Goal: Task Accomplishment & Management: Complete application form

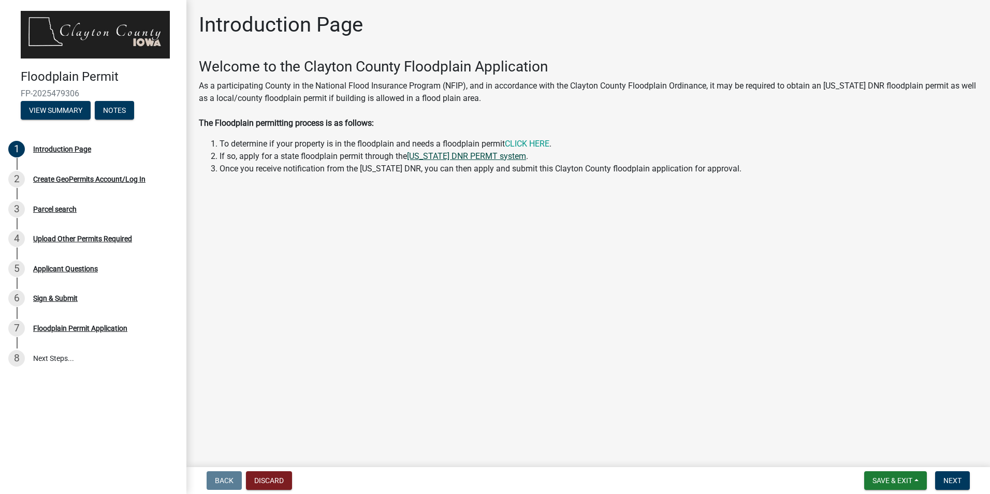
click at [467, 156] on link "[US_STATE] DNR PERMT system" at bounding box center [466, 156] width 119 height 10
click at [113, 180] on div "Create GeoPermits Account/Log In" at bounding box center [89, 178] width 112 height 7
click at [68, 146] on div "Introduction Page" at bounding box center [62, 148] width 58 height 7
click at [940, 475] on button "Next" at bounding box center [952, 480] width 35 height 19
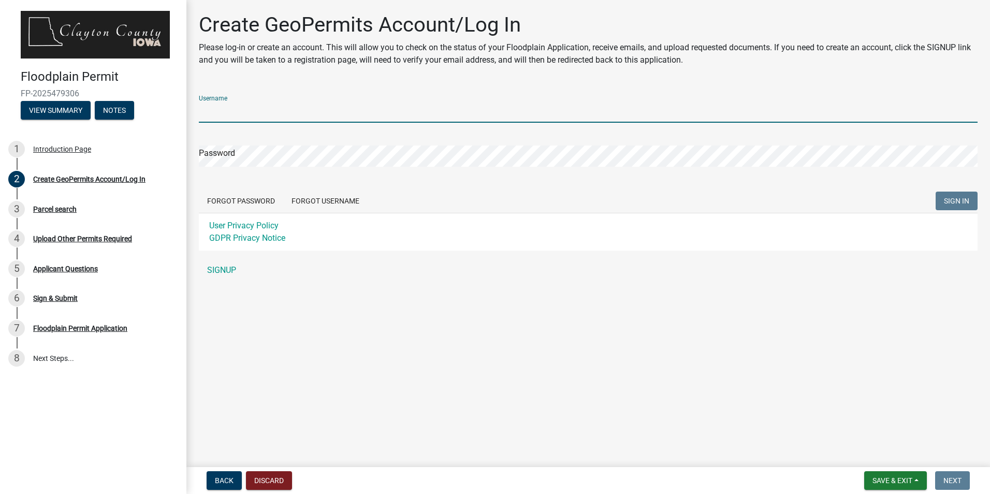
click at [250, 111] on input "Username" at bounding box center [588, 111] width 778 height 21
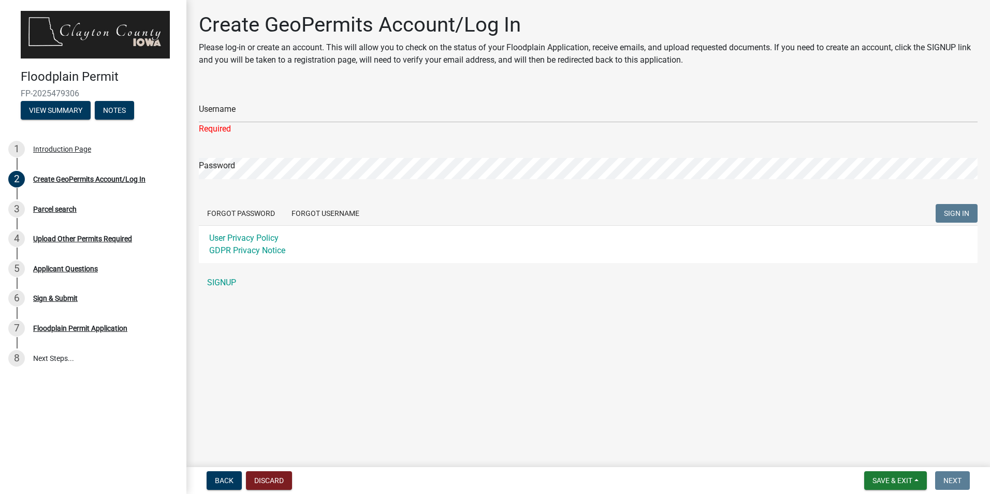
click at [222, 270] on div "Username Required Password Forgot Password Forgot Username SIGN IN User Privacy…" at bounding box center [588, 190] width 778 height 206
click at [220, 286] on link "SIGNUP" at bounding box center [588, 282] width 778 height 21
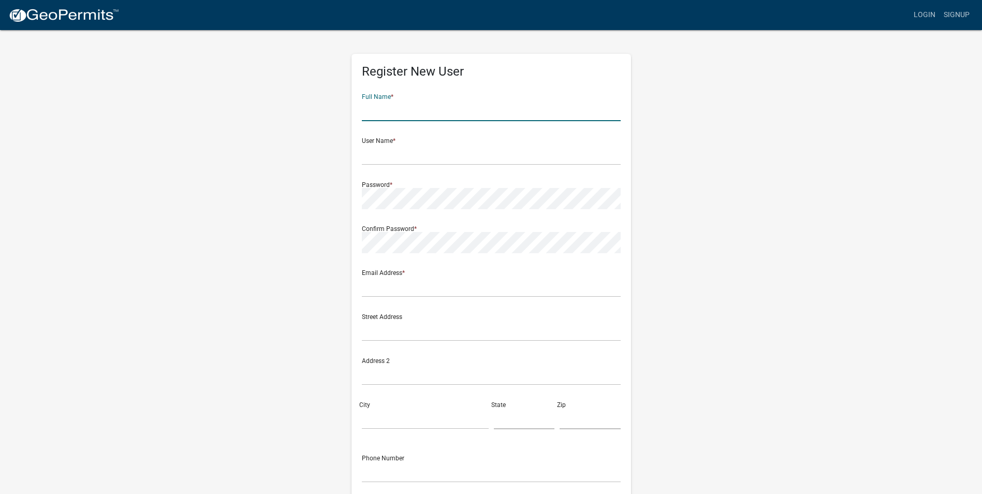
click at [391, 106] on input "text" at bounding box center [491, 110] width 259 height 21
type input "[PERSON_NAME]"
type input "[EMAIL_ADDRESS][DOMAIN_NAME]"
type input "[STREET_ADDRESS]"
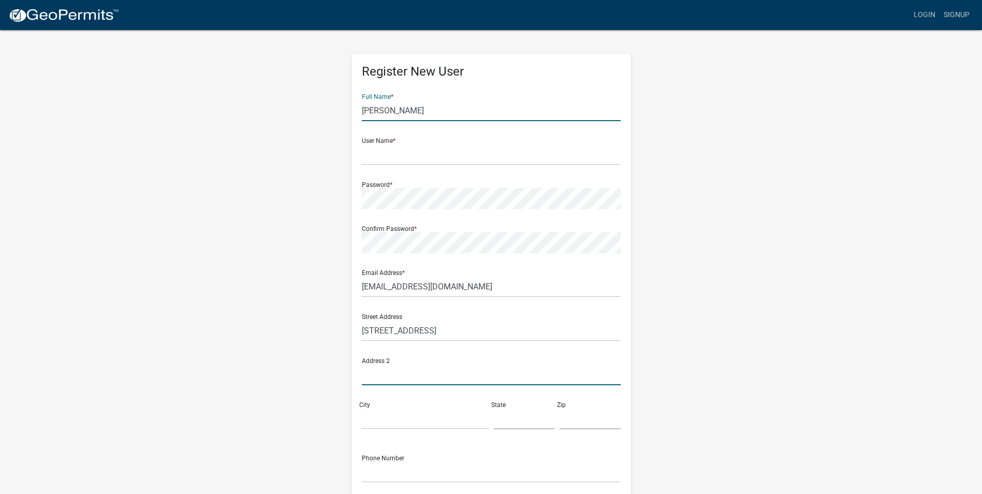
type input "Suite 1560"
type input "Peoria"
type input "[US_STATE]"
type input "61602"
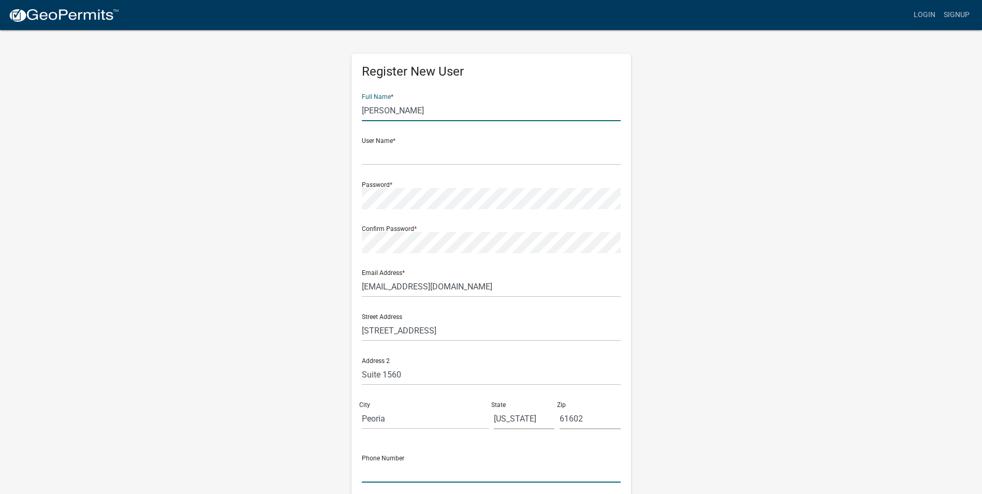
type input "3097980767"
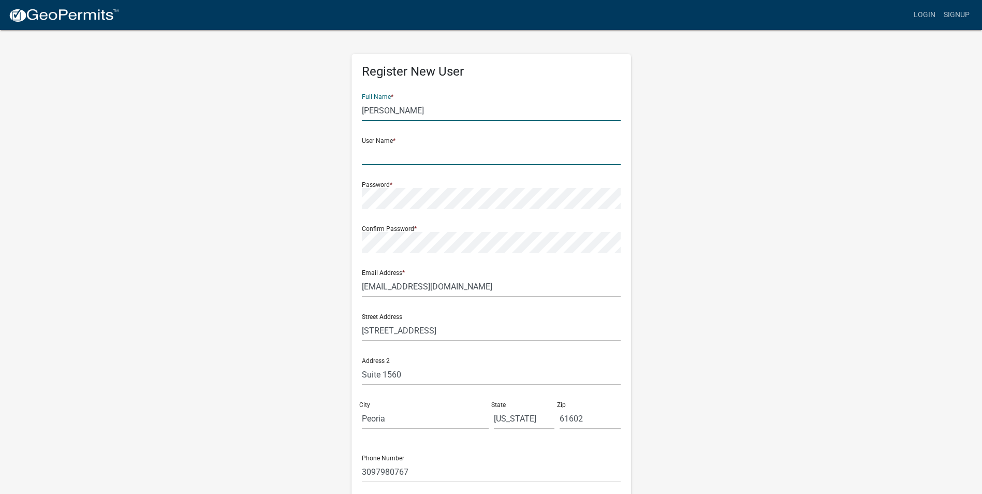
click at [395, 150] on input "text" at bounding box center [491, 154] width 259 height 21
click at [408, 157] on input "text" at bounding box center [491, 154] width 259 height 21
drag, startPoint x: 401, startPoint y: 105, endPoint x: 401, endPoint y: 112, distance: 7.8
click at [401, 112] on input "[PERSON_NAME]" at bounding box center [491, 110] width 259 height 21
click at [362, 172] on form "Full Name * [PERSON_NAME] User Name * Password * Confirm Password * Email Addre…" at bounding box center [491, 306] width 259 height 443
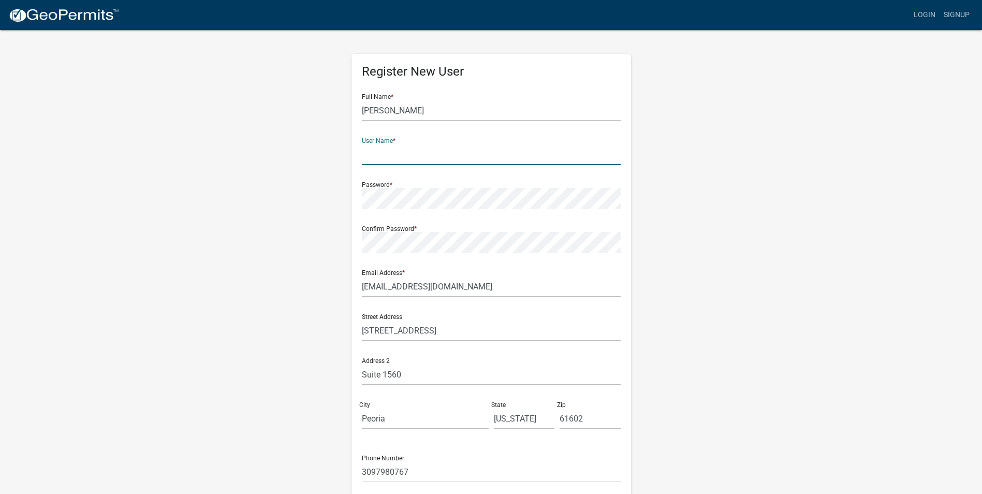
click at [368, 155] on input "text" at bounding box center [491, 154] width 259 height 21
type input "T"
type input "t"
type input "[PERSON_NAME]"
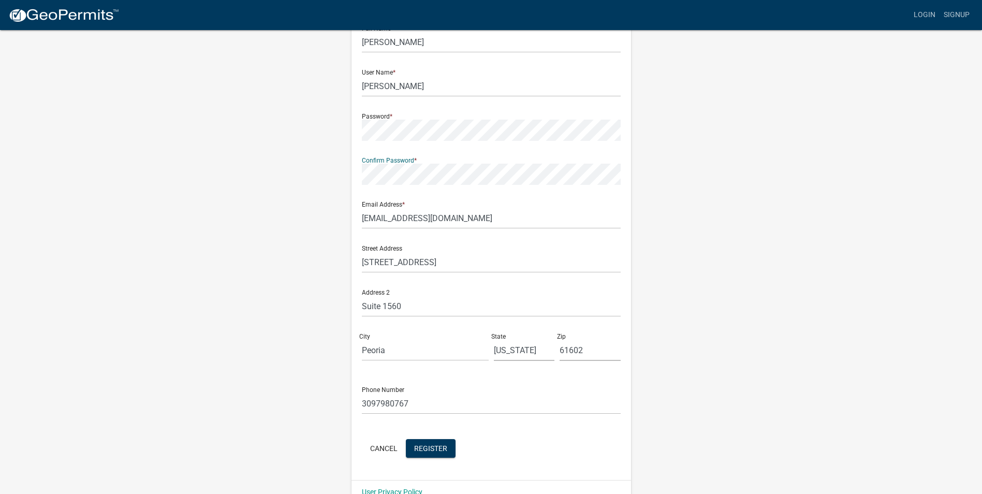
scroll to position [89, 0]
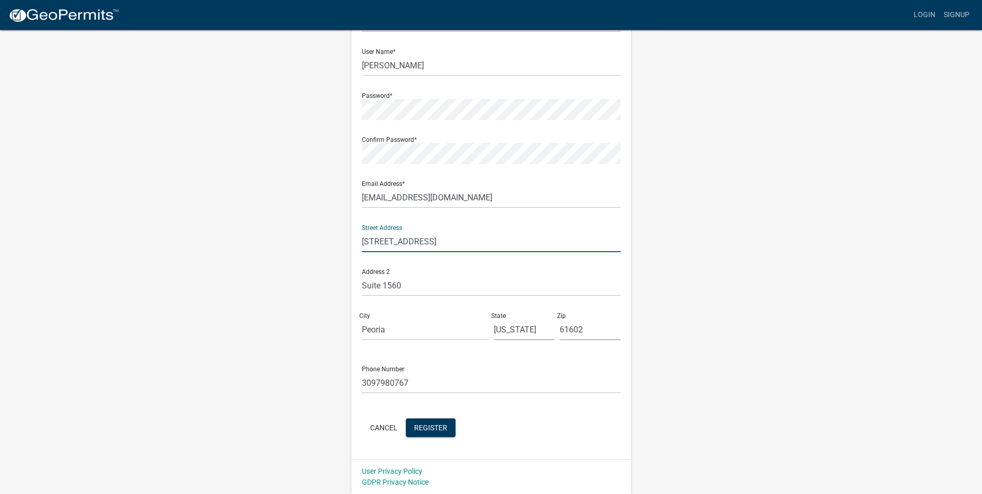
drag, startPoint x: 440, startPoint y: 239, endPoint x: 360, endPoint y: 244, distance: 80.4
click at [360, 244] on div "Street Address [STREET_ADDRESS]" at bounding box center [491, 238] width 264 height 44
type input "[STREET_ADDRESS]"
drag, startPoint x: 408, startPoint y: 289, endPoint x: 341, endPoint y: 293, distance: 67.4
click at [341, 293] on div "Register New User Full Name * [PERSON_NAME] User Name * [PERSON_NAME] Password …" at bounding box center [491, 217] width 590 height 554
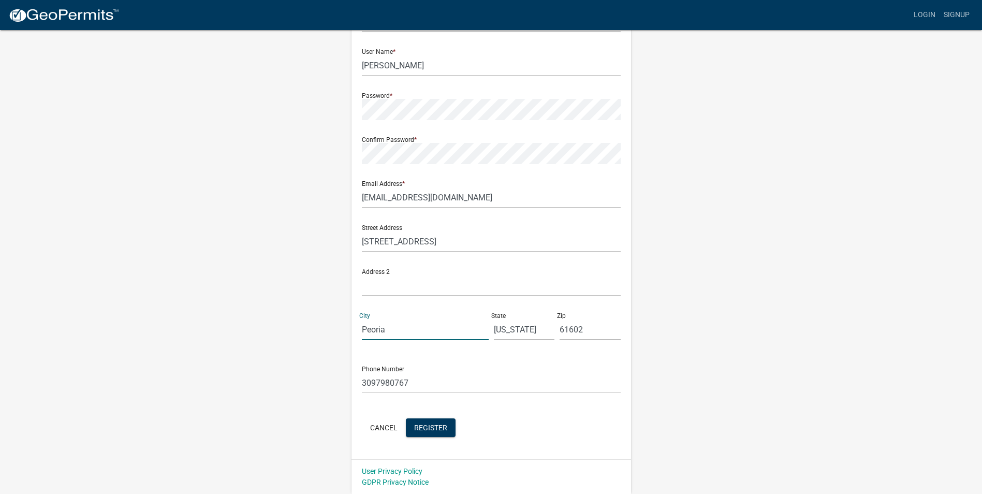
drag, startPoint x: 391, startPoint y: 332, endPoint x: 301, endPoint y: 356, distance: 92.6
click at [301, 356] on div "Register New User Full Name * [PERSON_NAME] User Name * [PERSON_NAME] Password …" at bounding box center [491, 217] width 590 height 554
type input "[PERSON_NAME]"
drag, startPoint x: 582, startPoint y: 333, endPoint x: 555, endPoint y: 336, distance: 27.6
click at [555, 334] on div "Street Address [STREET_ADDRESS][US_STATE]" at bounding box center [491, 282] width 264 height 132
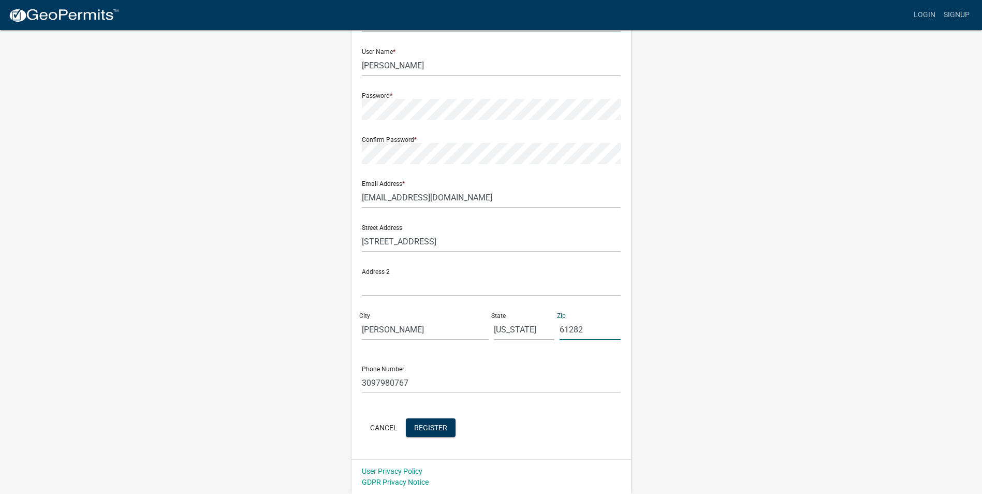
type input "61282"
click at [516, 436] on div "Cancel Register" at bounding box center [491, 428] width 259 height 21
click at [421, 423] on span "Register" at bounding box center [430, 427] width 33 height 8
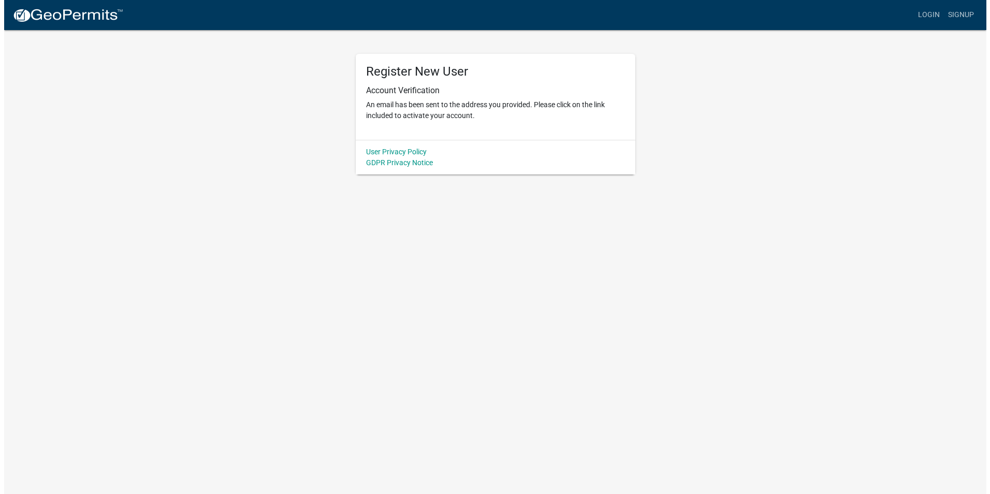
scroll to position [0, 0]
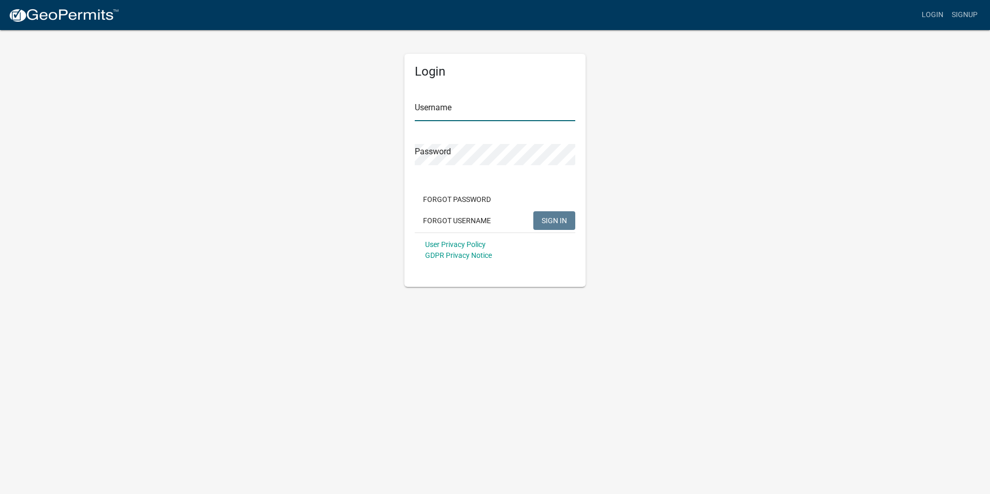
type input "[PERSON_NAME]"
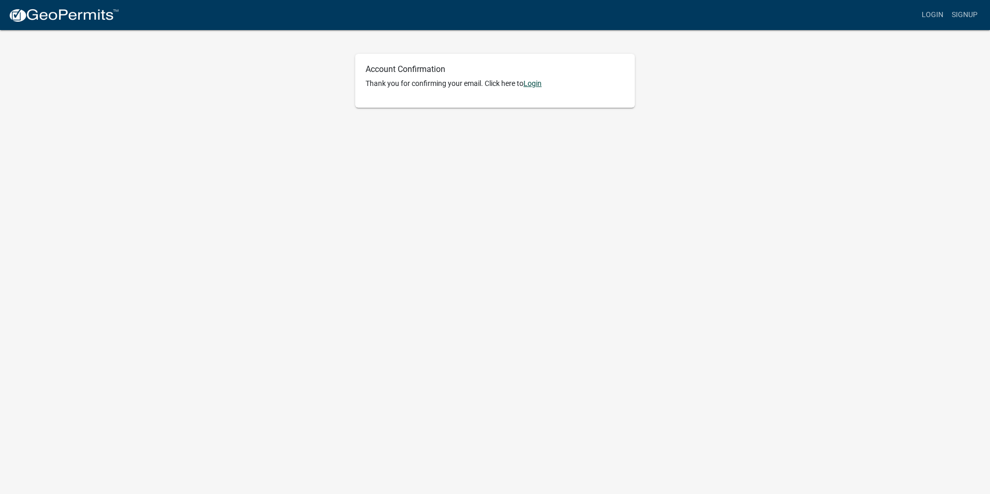
click at [529, 84] on link "Login" at bounding box center [532, 83] width 18 height 8
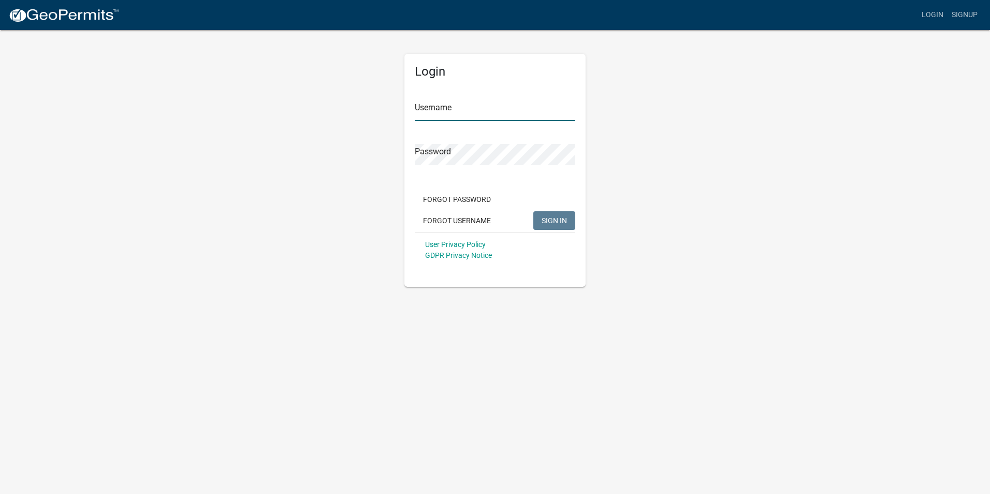
type input "TJ Hodge"
click at [504, 105] on input "[PERSON_NAME]" at bounding box center [495, 110] width 160 height 21
click at [549, 220] on span "SIGN IN" at bounding box center [553, 220] width 25 height 8
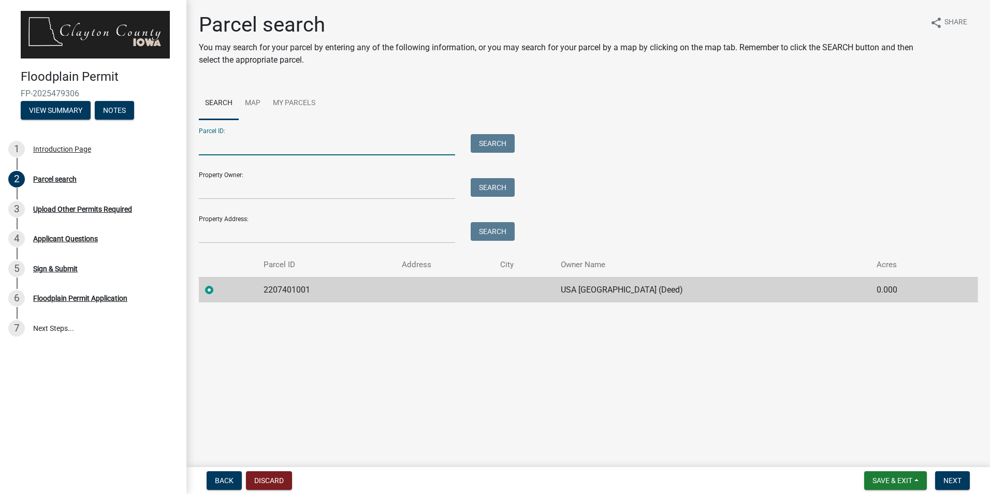
click at [267, 141] on input "Parcel ID:" at bounding box center [327, 144] width 256 height 21
type input "2207401001"
click at [285, 175] on div "Property Owner: Search" at bounding box center [354, 182] width 311 height 36
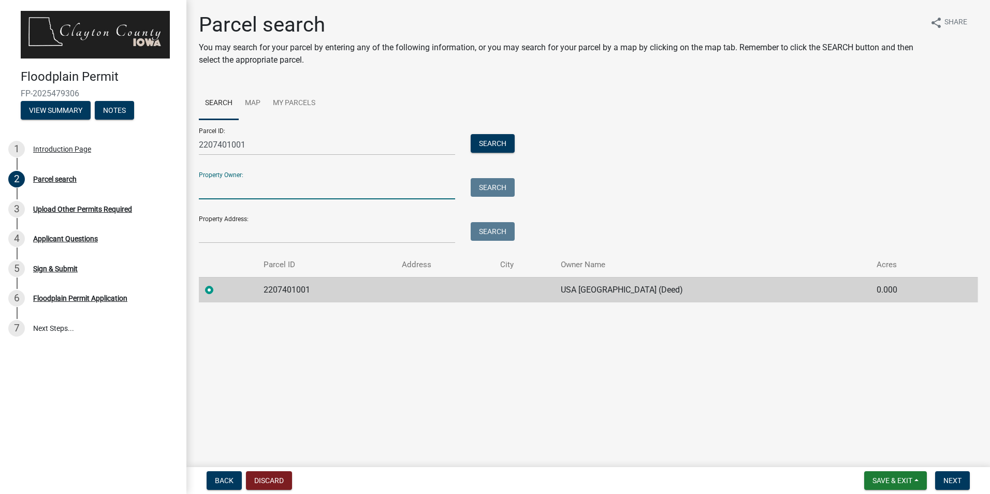
click at [278, 189] on input "Property Owner:" at bounding box center [327, 188] width 256 height 21
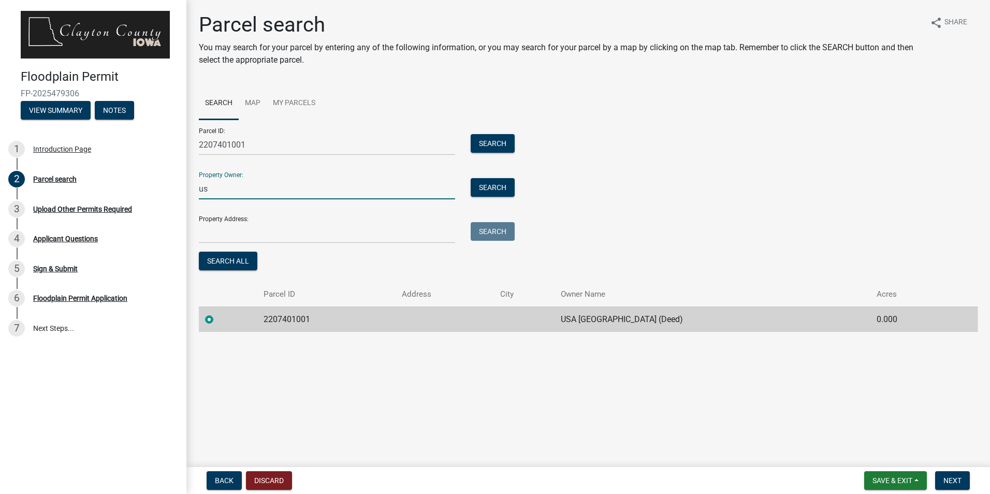
type input "u"
type input "USA"
click at [239, 238] on input "Property Address:" at bounding box center [327, 232] width 256 height 21
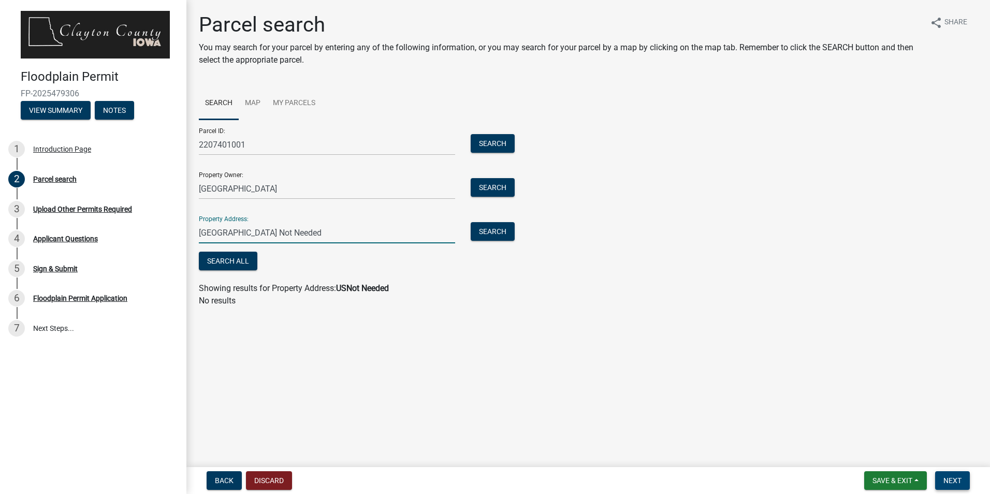
type input "USA Not Needed"
click at [952, 483] on span "Next" at bounding box center [952, 480] width 18 height 8
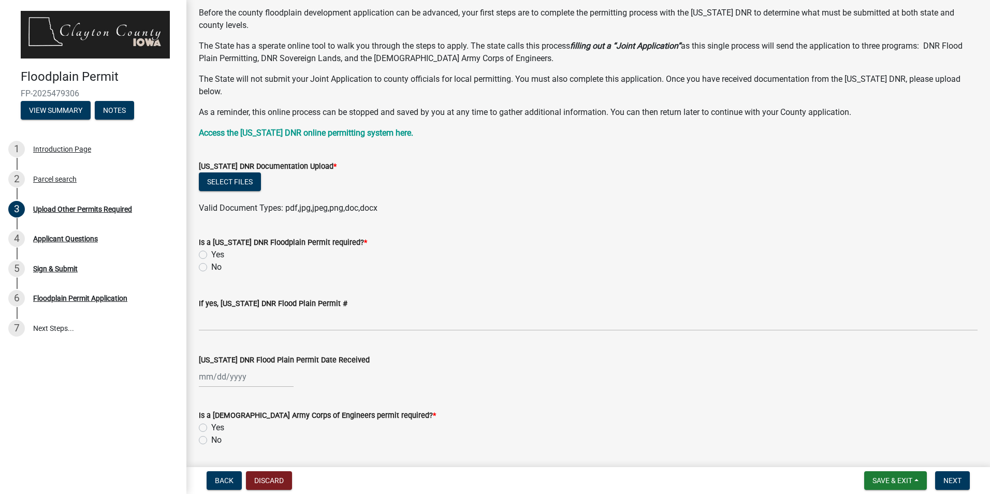
scroll to position [104, 0]
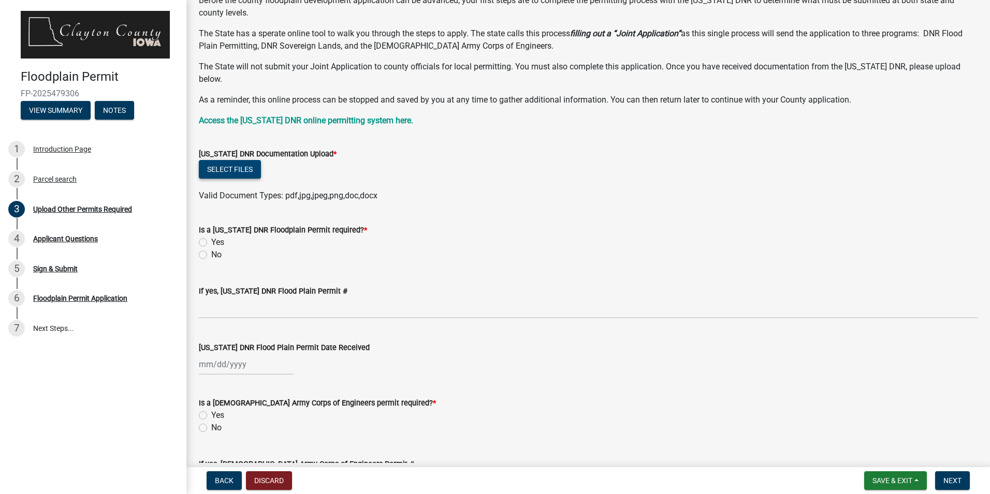
click at [245, 160] on button "Select files" at bounding box center [230, 169] width 62 height 19
click at [211, 236] on label "Yes" at bounding box center [217, 242] width 13 height 12
click at [211, 236] on input "Yes" at bounding box center [214, 239] width 7 height 7
radio input "true"
click at [211, 236] on label "Yes" at bounding box center [217, 242] width 13 height 12
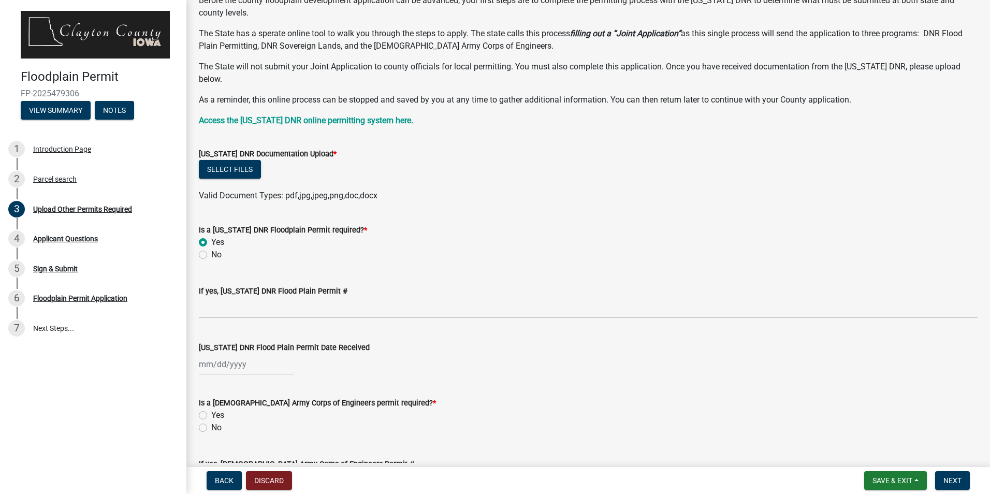
click at [211, 236] on input "Yes" at bounding box center [214, 239] width 7 height 7
click at [211, 248] on label "No" at bounding box center [216, 254] width 10 height 12
click at [211, 248] on input "No" at bounding box center [214, 251] width 7 height 7
radio input "true"
click at [331, 270] on div "If yes, Iowa DNR Flood Plain Permit #" at bounding box center [588, 294] width 778 height 48
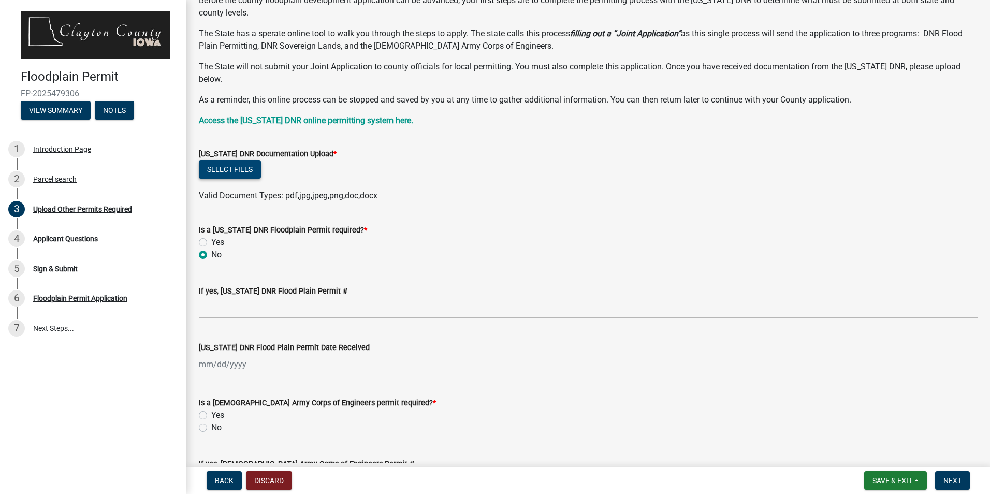
click at [247, 163] on button "Select files" at bounding box center [230, 169] width 62 height 19
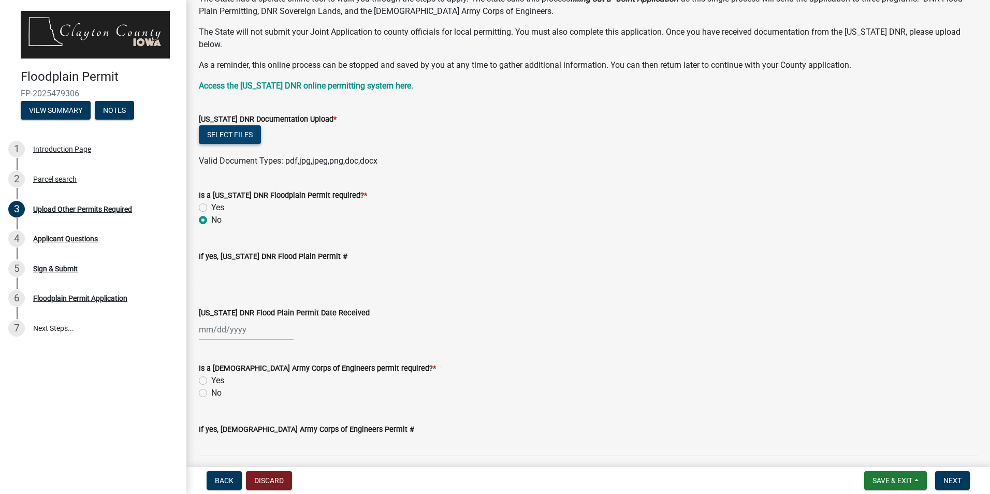
scroll to position [0, 0]
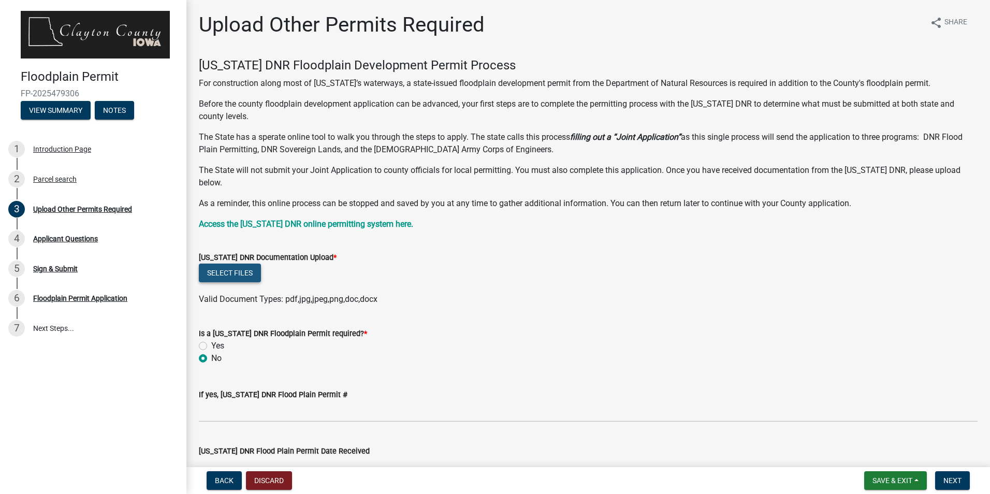
click at [233, 263] on button "Select files" at bounding box center [230, 272] width 62 height 19
click at [246, 263] on button "Select files" at bounding box center [230, 272] width 62 height 19
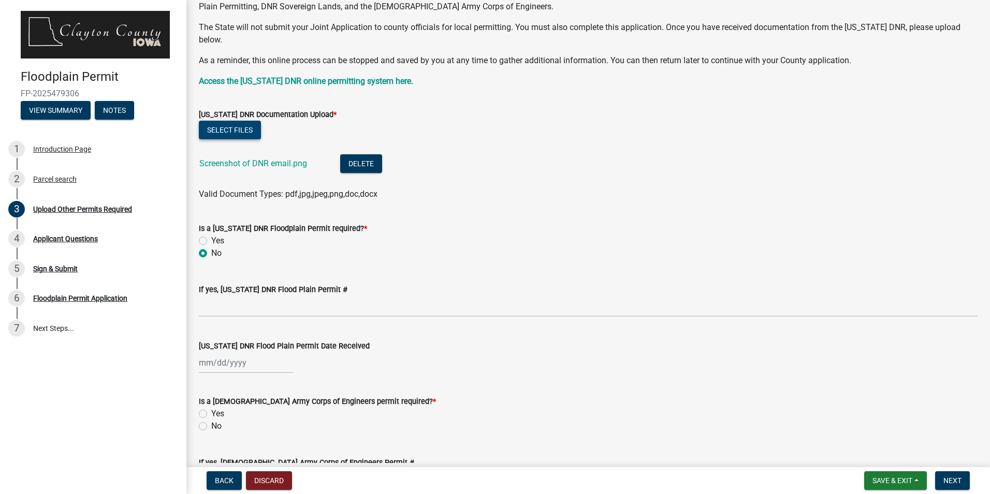
scroll to position [259, 0]
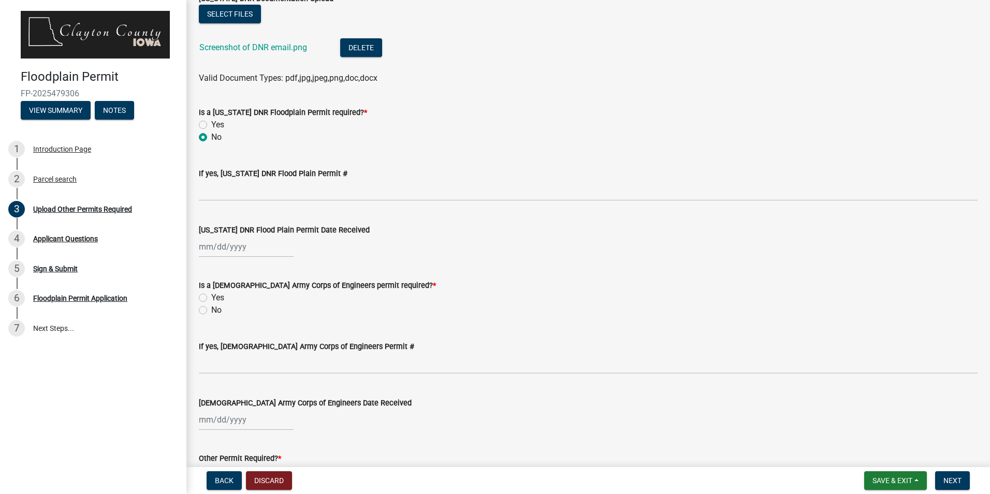
click at [211, 304] on label "No" at bounding box center [216, 310] width 10 height 12
click at [211, 304] on input "No" at bounding box center [214, 307] width 7 height 7
radio input "true"
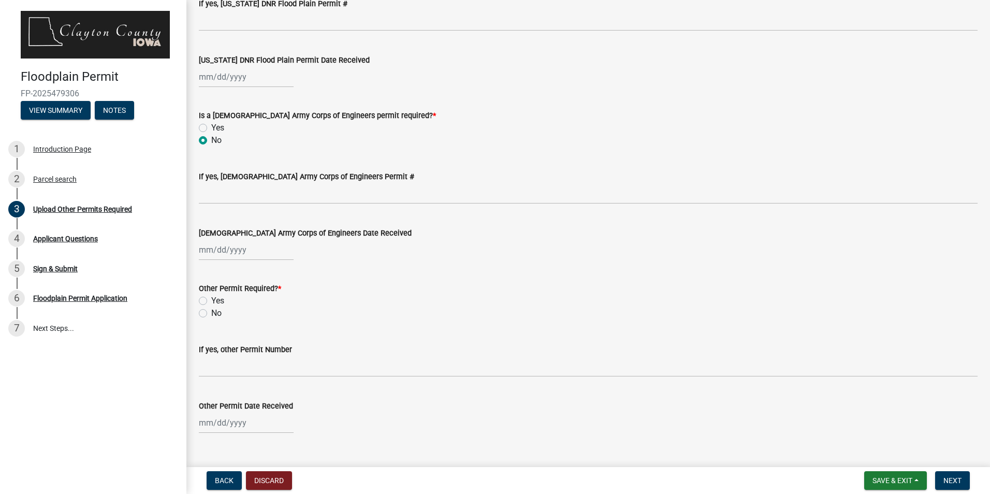
scroll to position [436, 0]
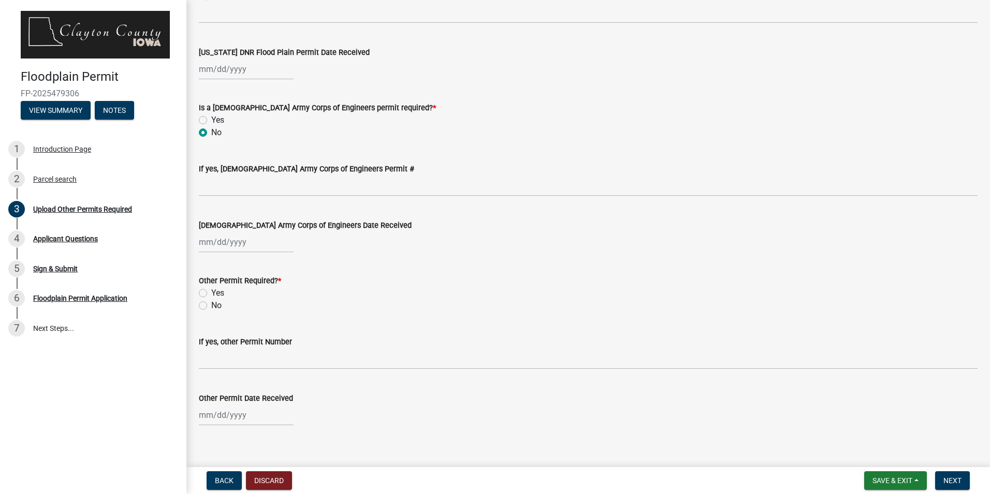
click at [211, 287] on label "Yes" at bounding box center [217, 293] width 13 height 12
click at [211, 287] on input "Yes" at bounding box center [214, 290] width 7 height 7
radio input "true"
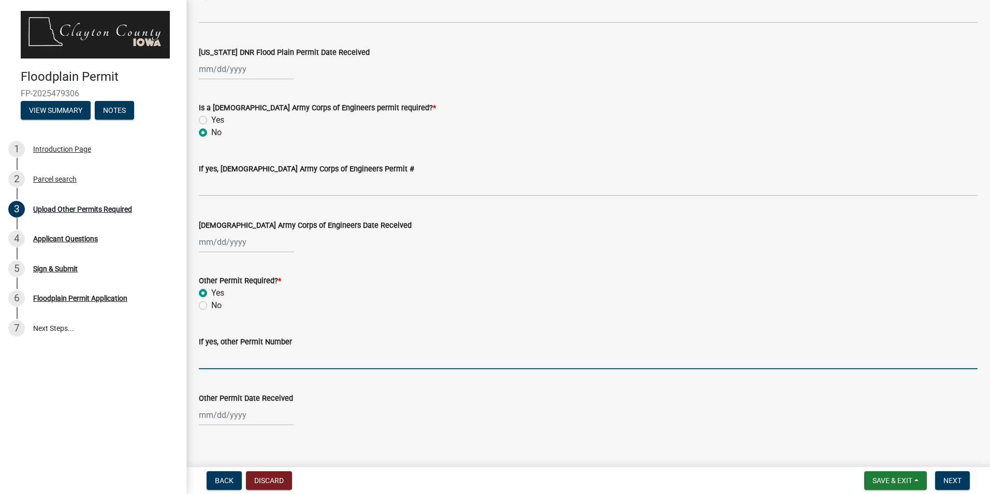
click at [249, 348] on input "If yes, other Permit Number" at bounding box center [588, 358] width 778 height 21
type input "Not available see Asia with DNR"
click at [961, 482] on span "Next" at bounding box center [952, 480] width 18 height 8
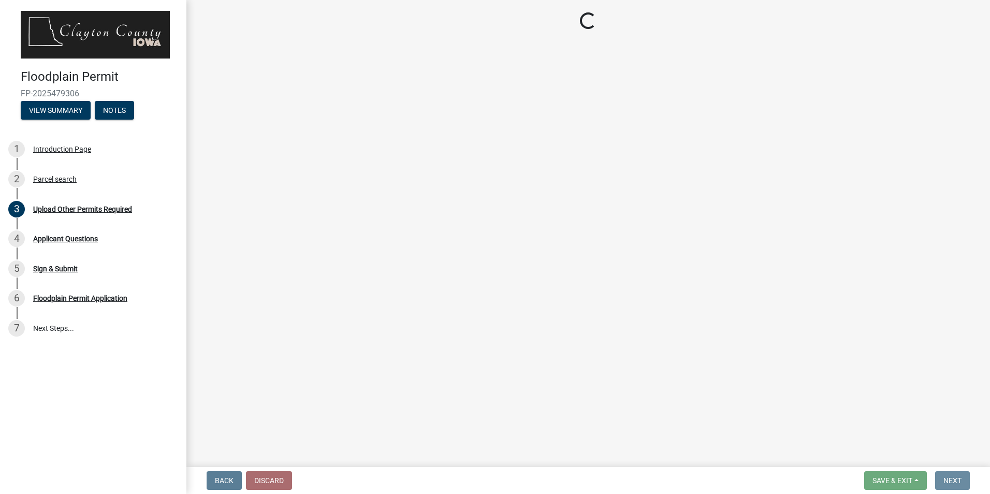
scroll to position [0, 0]
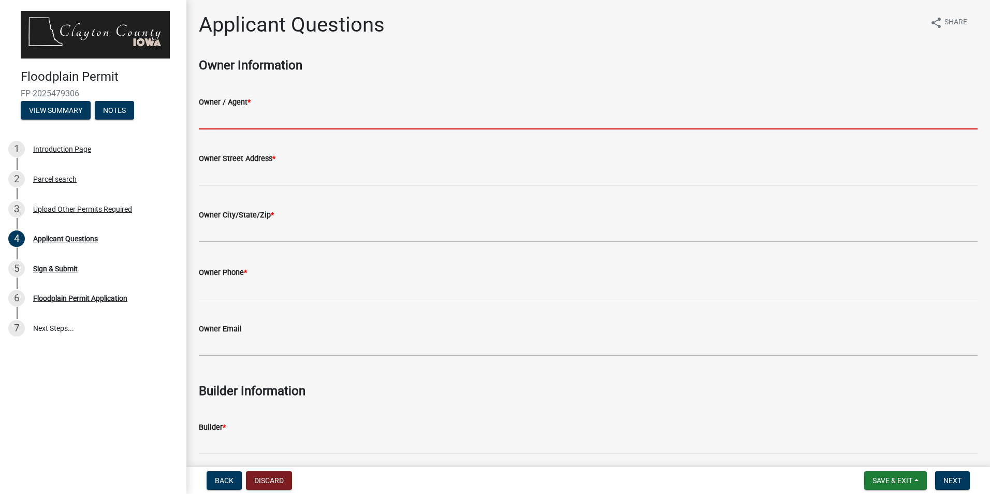
click at [228, 115] on input "Owner / Agent *" at bounding box center [588, 118] width 778 height 21
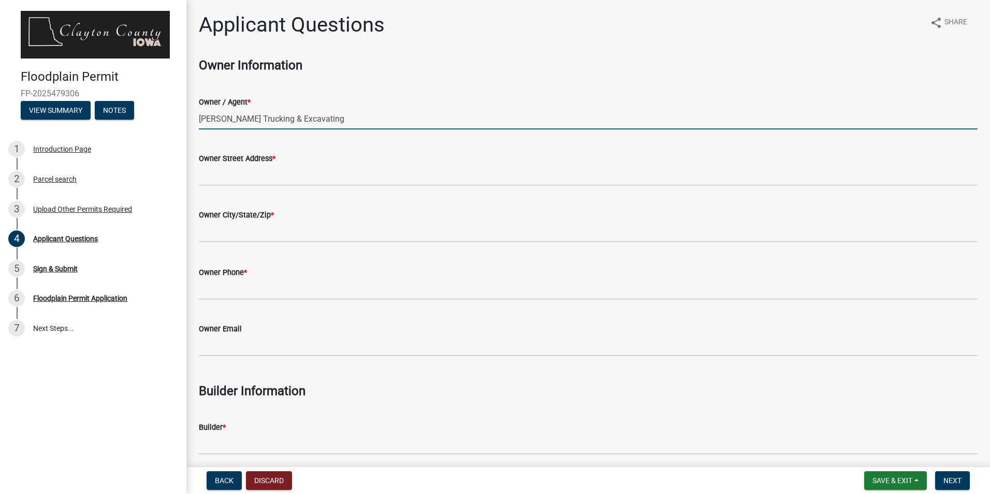
type input "McClintock Trucking & Excavating"
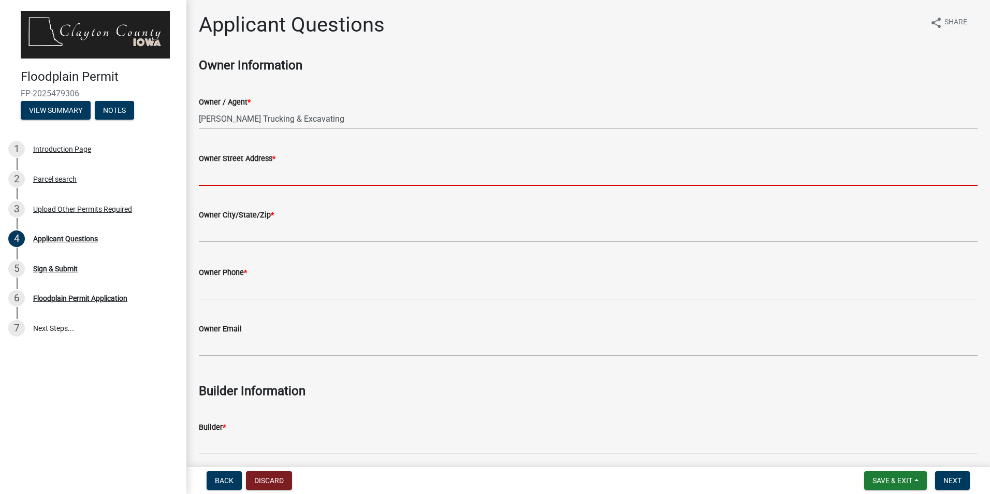
click at [227, 173] on input "Owner Street Address *" at bounding box center [588, 175] width 778 height 21
type input "[STREET_ADDRESS]"
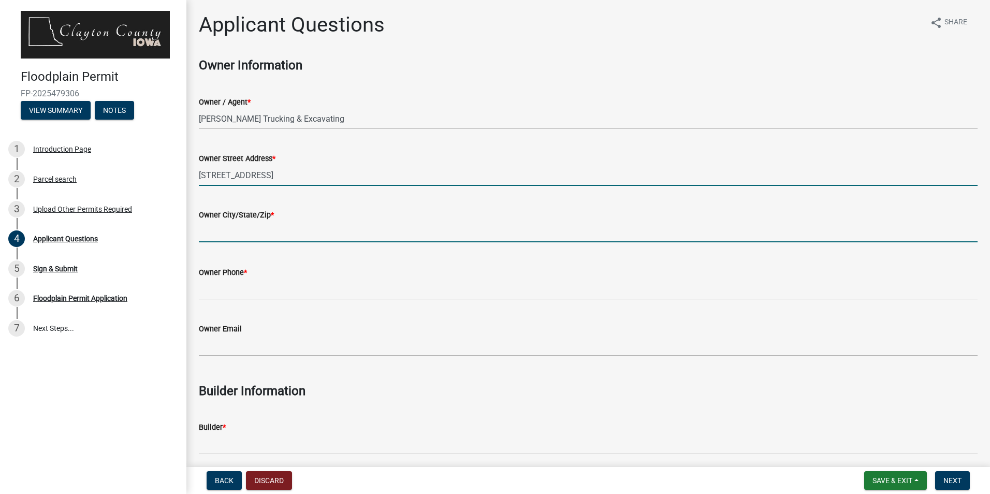
type input "[PERSON_NAME]"
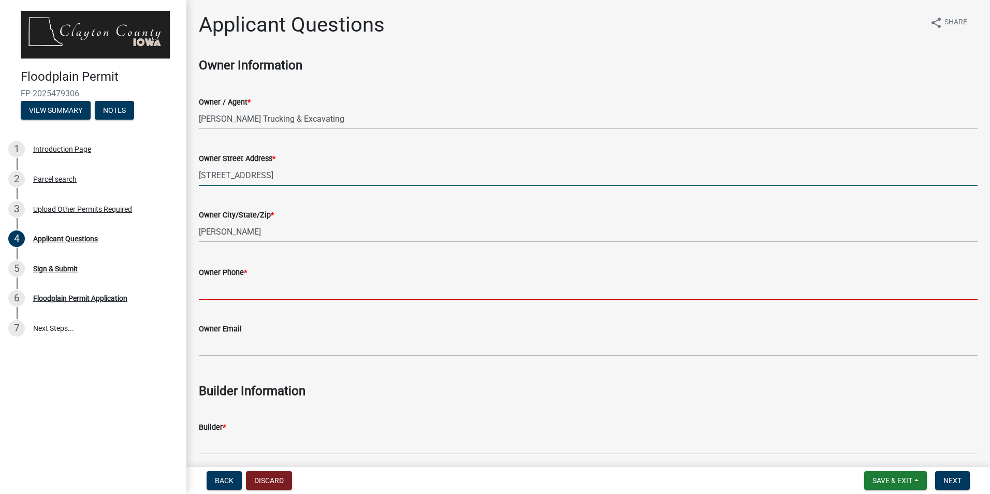
type input "3097980767"
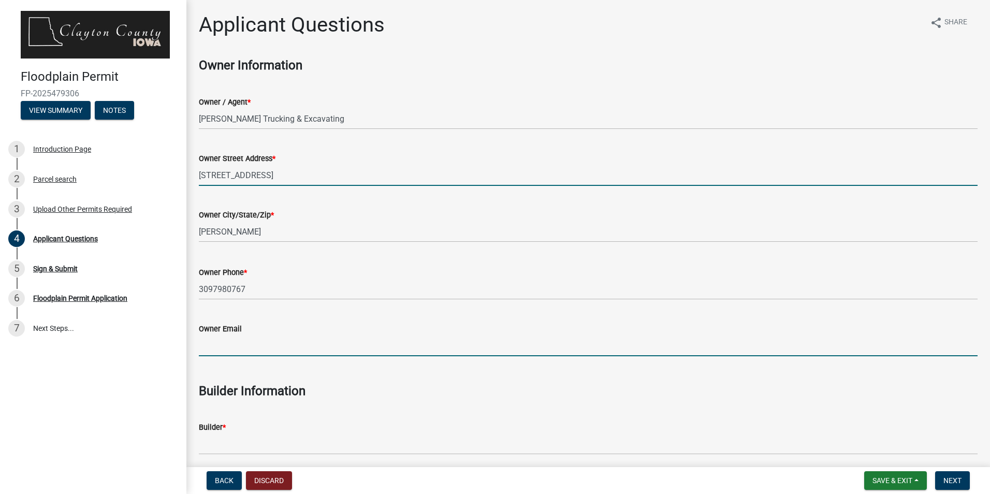
type input "[EMAIL_ADDRESS][DOMAIN_NAME]"
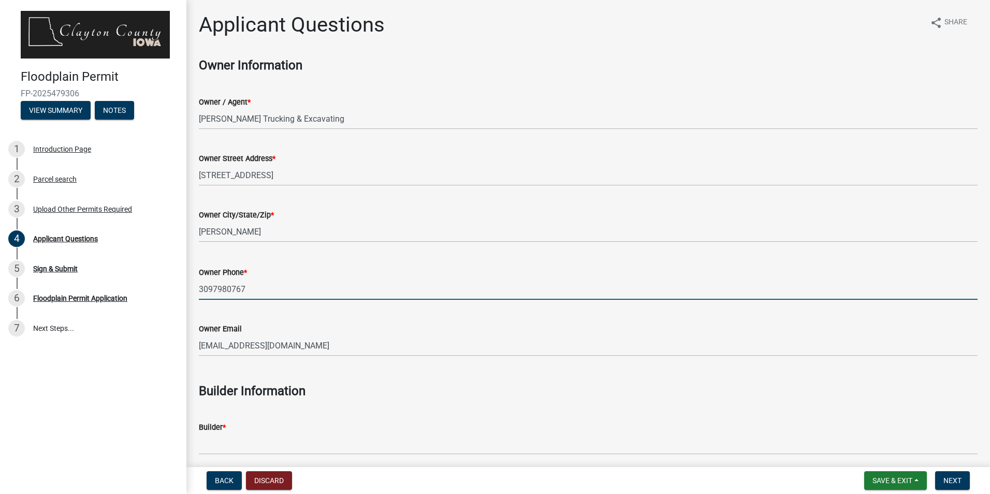
click at [260, 290] on input "3097980767" at bounding box center [588, 288] width 778 height 21
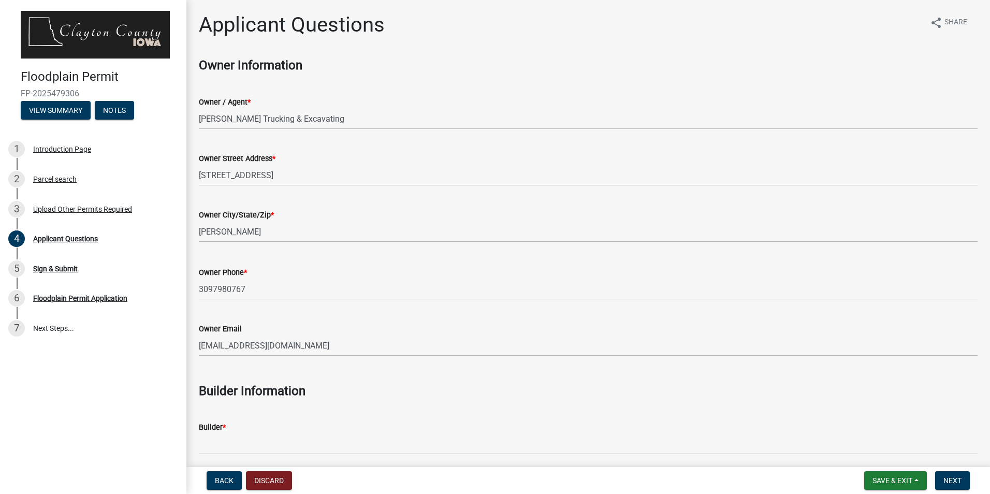
click at [455, 325] on div "Owner Email" at bounding box center [588, 328] width 778 height 12
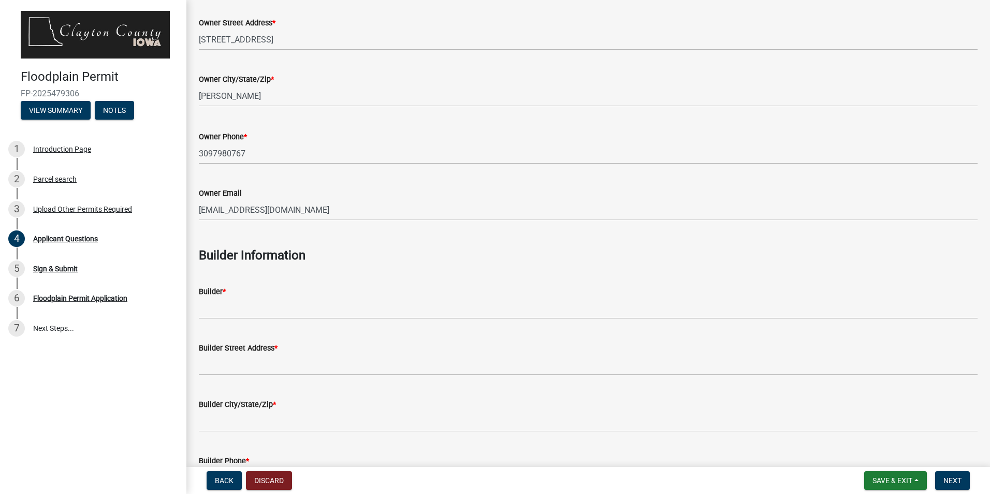
scroll to position [155, 0]
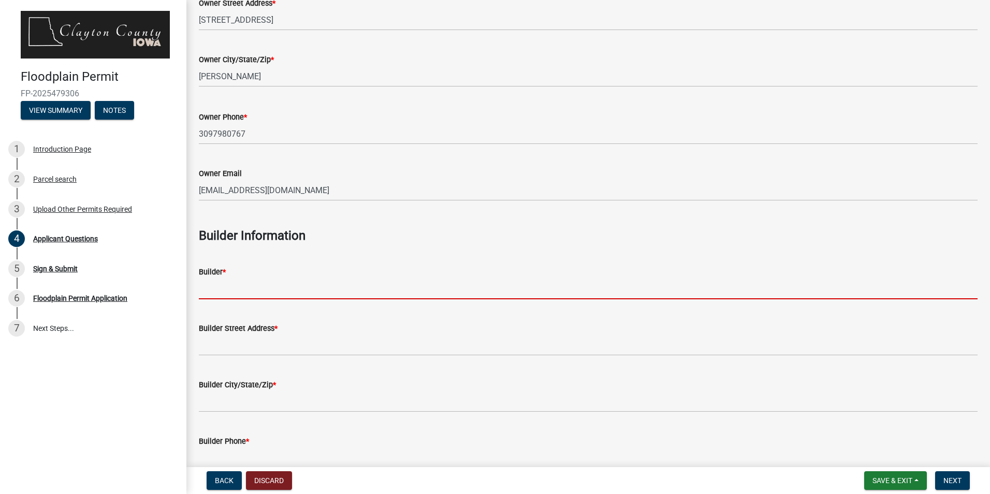
click at [232, 288] on input "Builder *" at bounding box center [588, 288] width 778 height 21
click at [250, 285] on input "Builder *" at bounding box center [588, 288] width 778 height 21
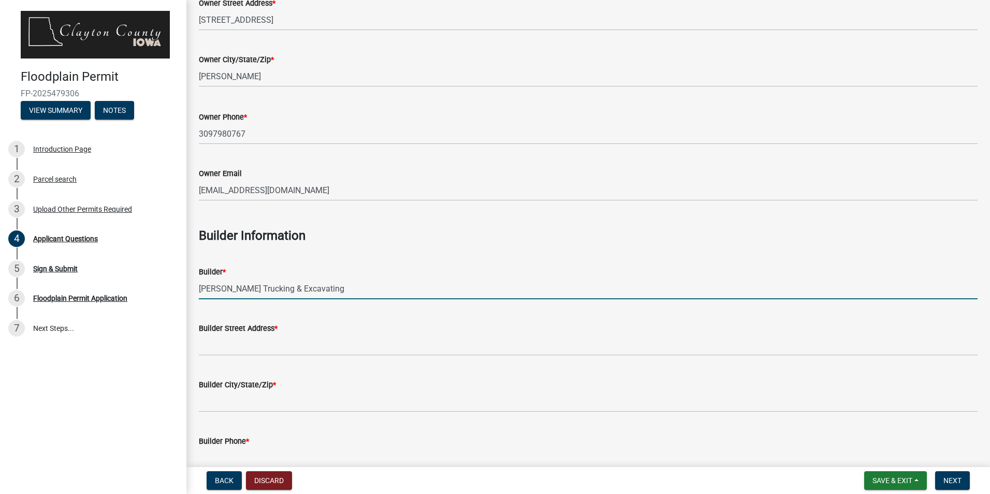
type input "McClintock Trucking & Excavating"
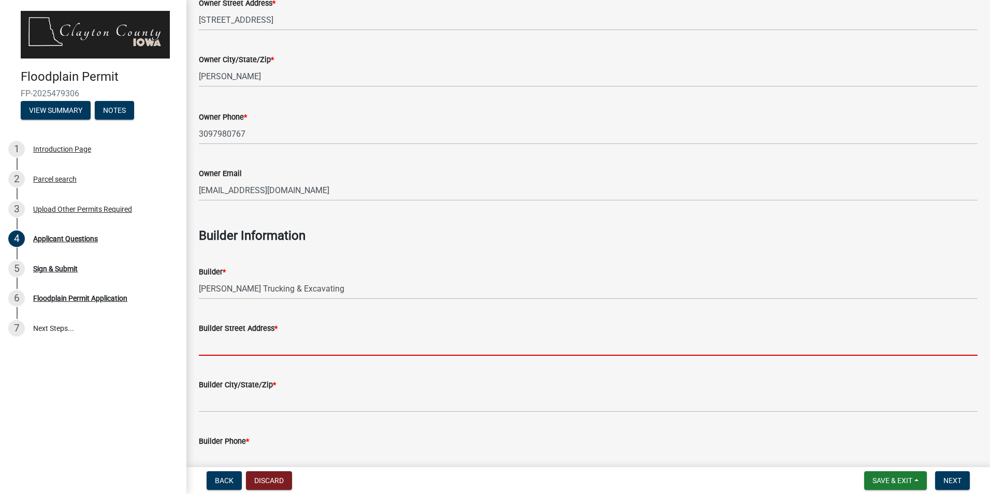
click at [299, 341] on input "Builder Street Address *" at bounding box center [588, 344] width 778 height 21
type input "[STREET_ADDRESS]"
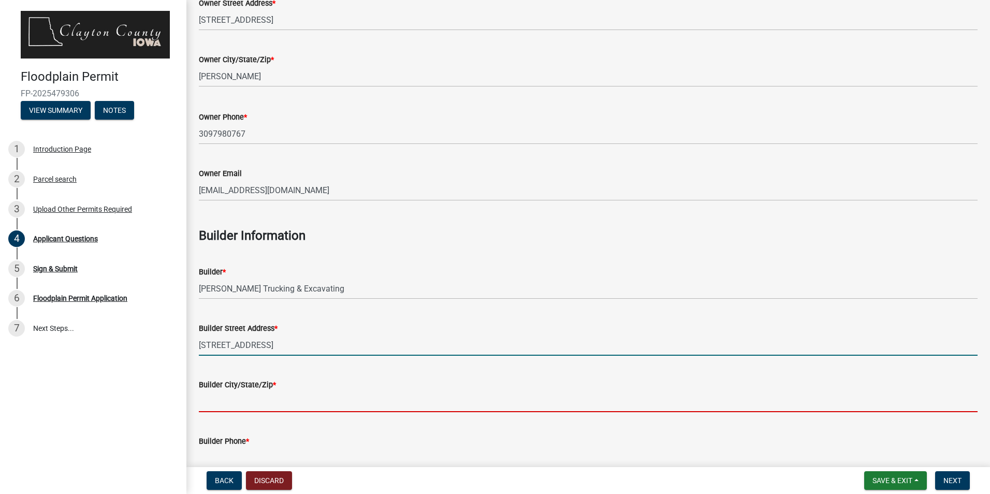
type input "Silvis"
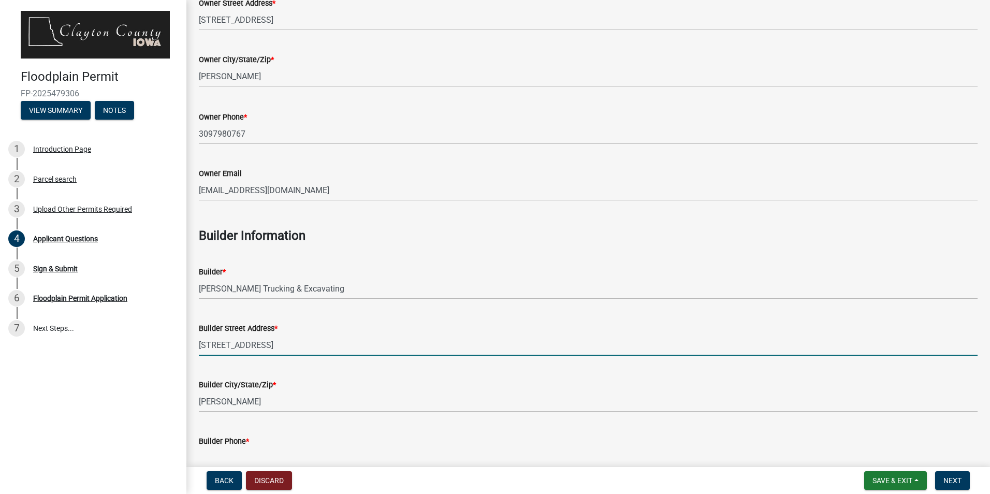
type input "3099129138"
type input "[EMAIL_ADDRESS][DOMAIN_NAME]"
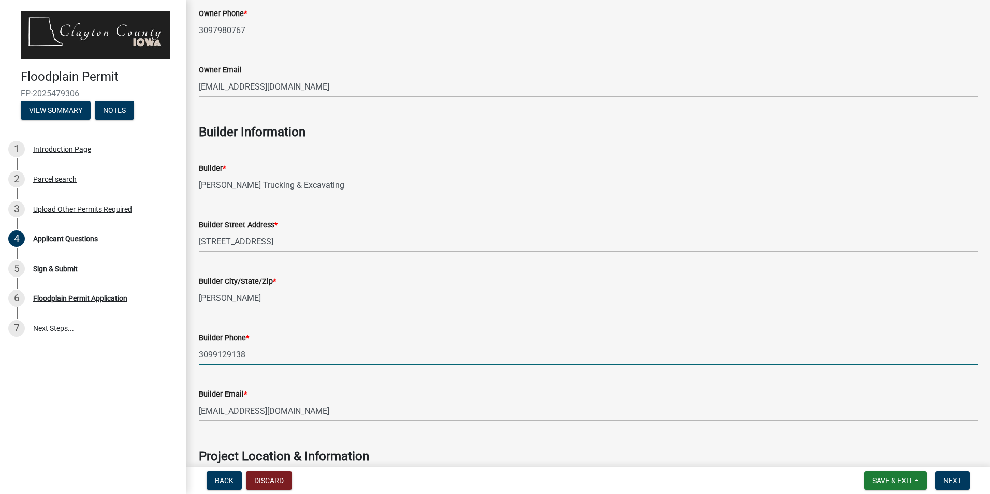
drag, startPoint x: 253, startPoint y: 355, endPoint x: 184, endPoint y: 357, distance: 69.4
click at [184, 357] on div "Floodplain Permit FP-2025479306 View Summary Notes 1 Introduction Page 2 Parcel…" at bounding box center [495, 247] width 990 height 494
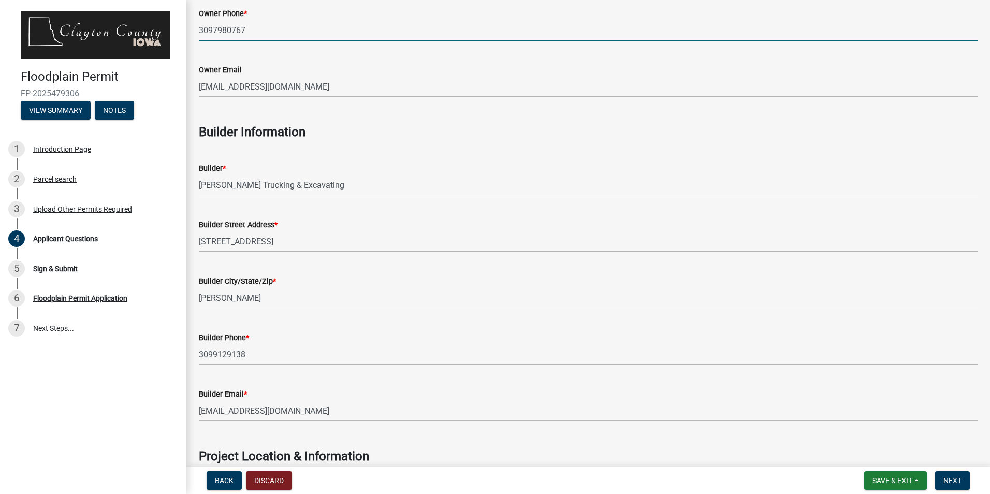
drag, startPoint x: 259, startPoint y: 30, endPoint x: 201, endPoint y: 36, distance: 58.3
click at [201, 36] on input "3097980767" at bounding box center [588, 30] width 778 height 21
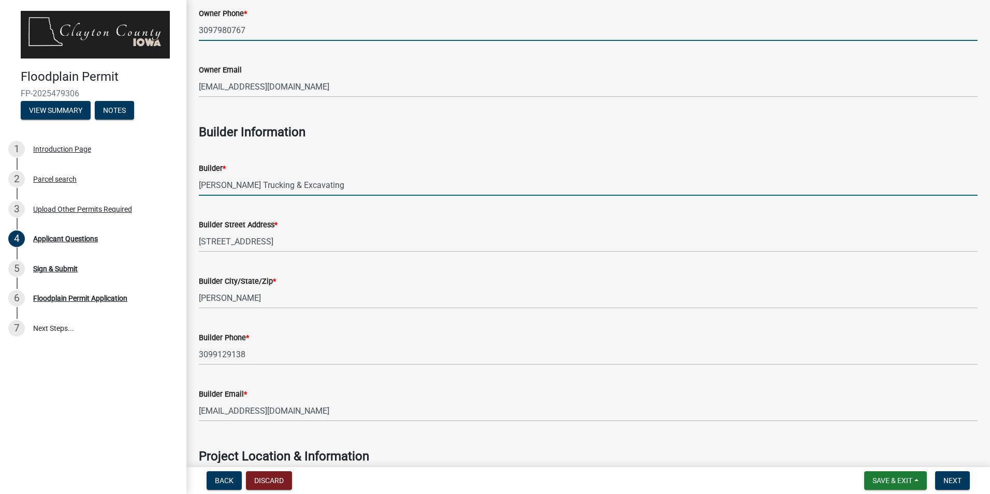
click at [455, 177] on input "McClintock Trucking & Excavating" at bounding box center [588, 184] width 778 height 21
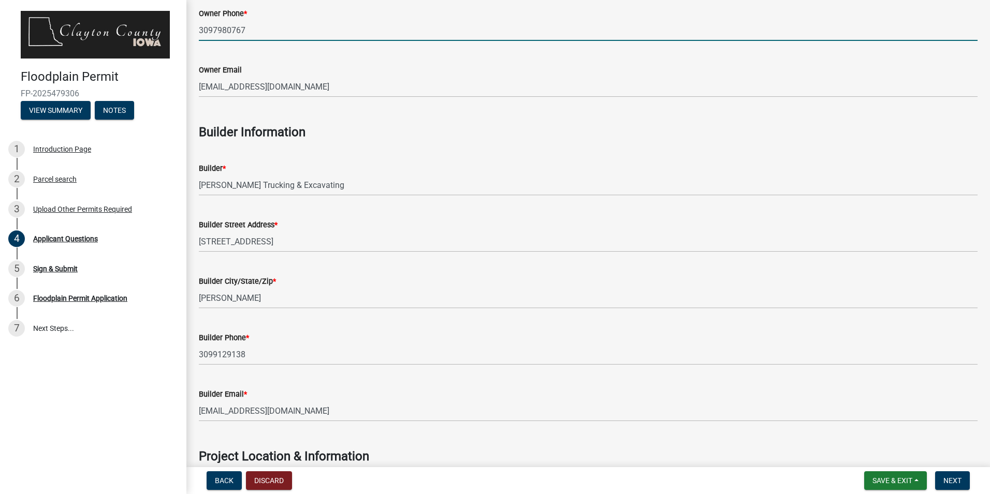
drag, startPoint x: 226, startPoint y: 28, endPoint x: 197, endPoint y: 29, distance: 29.0
click at [198, 29] on div "Owner Phone * 3097980767" at bounding box center [588, 17] width 794 height 48
paste input "9129138"
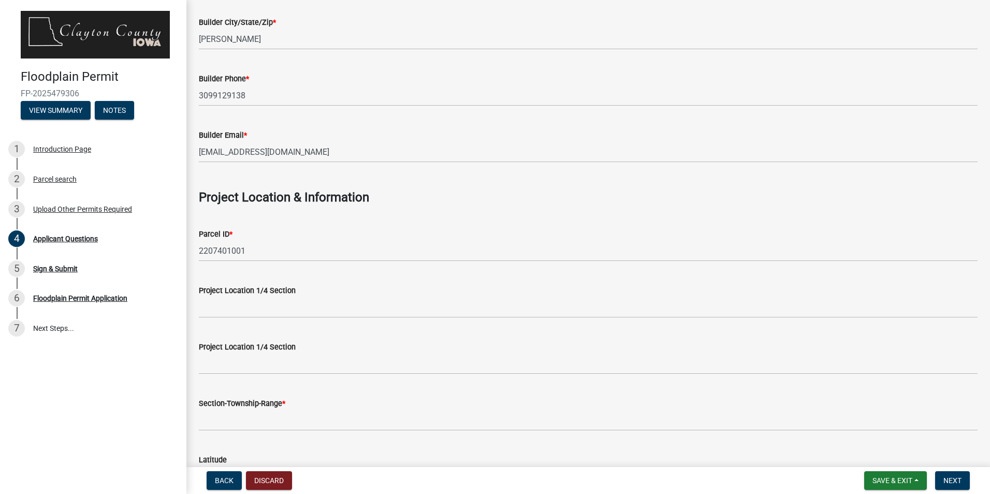
scroll to position [569, 0]
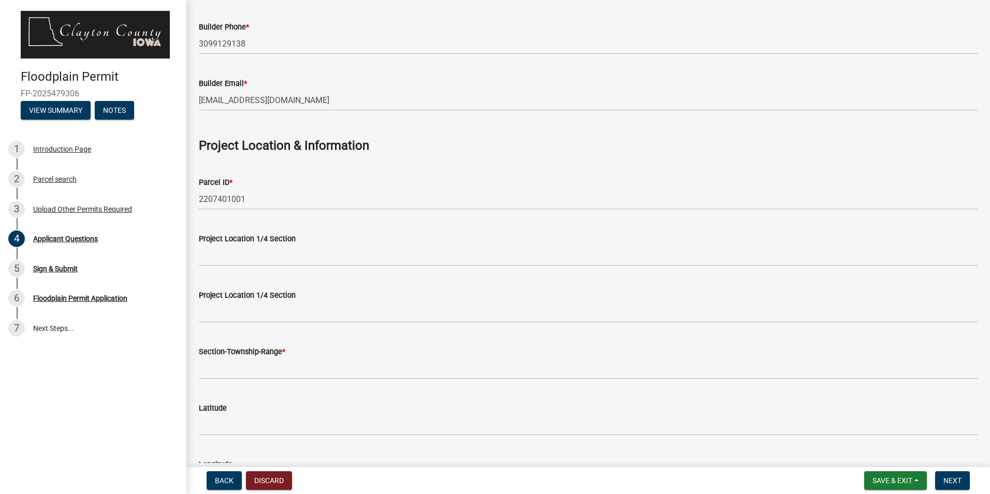
type input "3099129138"
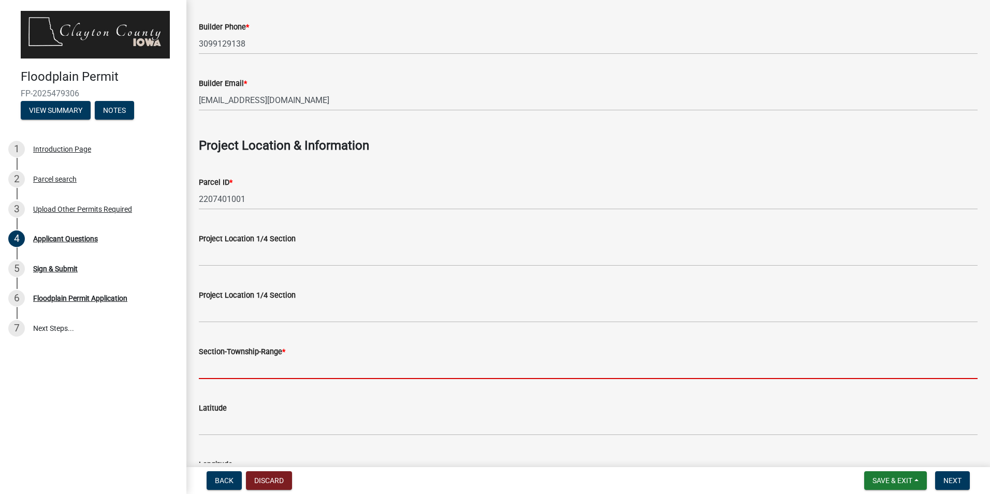
click at [260, 362] on input "Section-Township-Range *" at bounding box center [588, 368] width 778 height 21
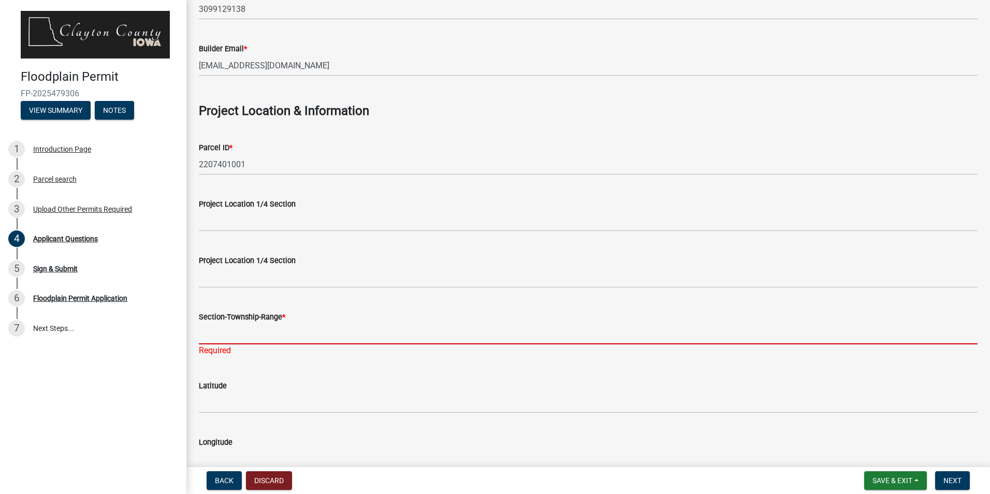
scroll to position [673, 0]
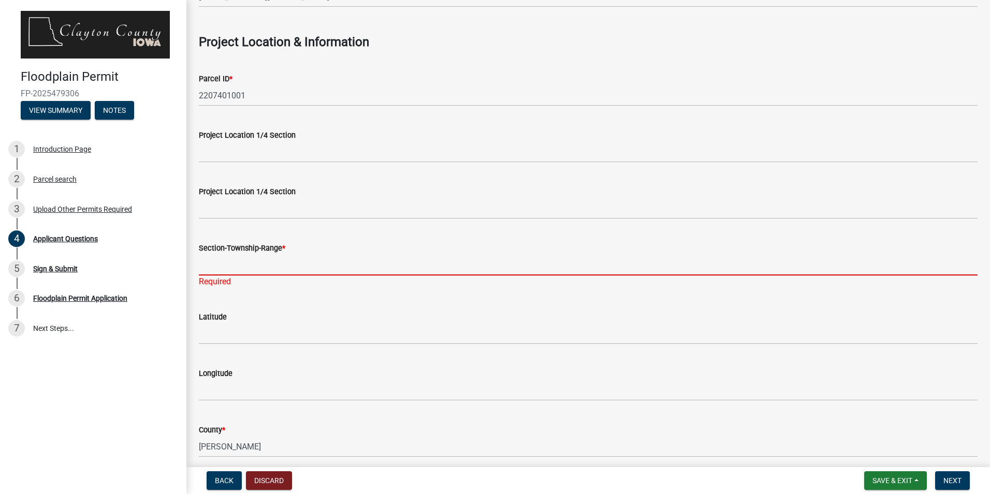
paste input "-91-"
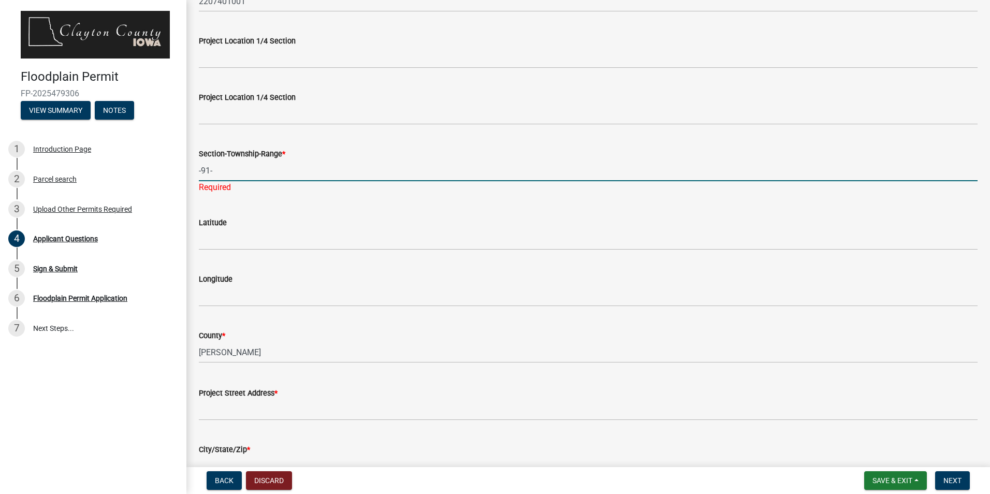
scroll to position [776, 0]
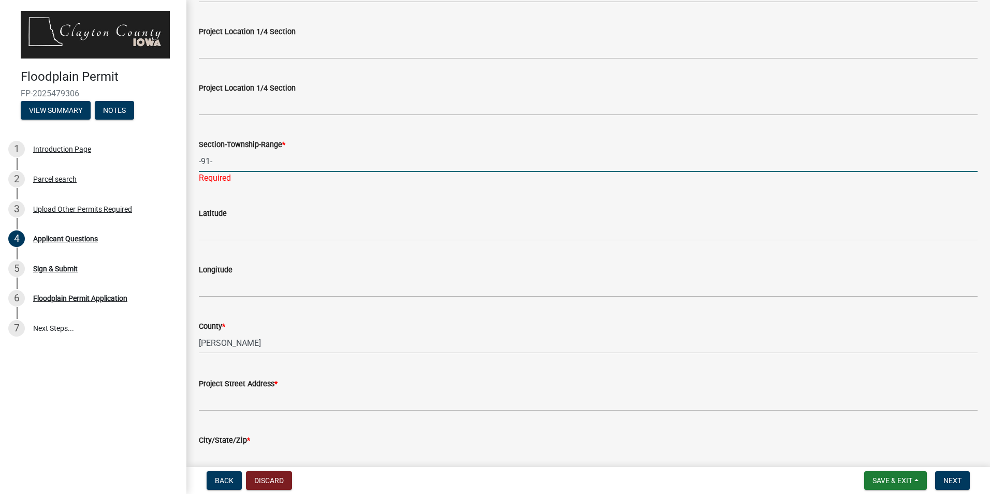
type input "-91-"
click at [246, 330] on div "County * Clayton" at bounding box center [588, 329] width 778 height 48
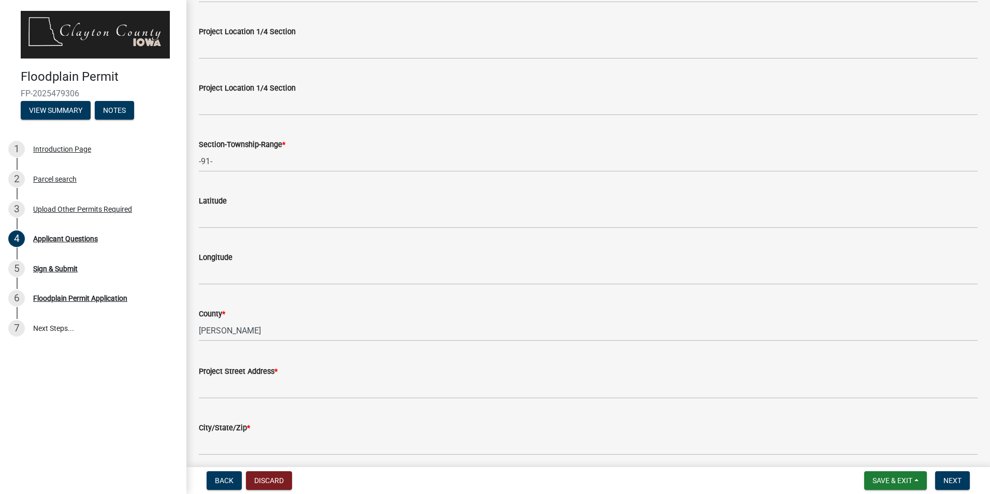
scroll to position [932, 0]
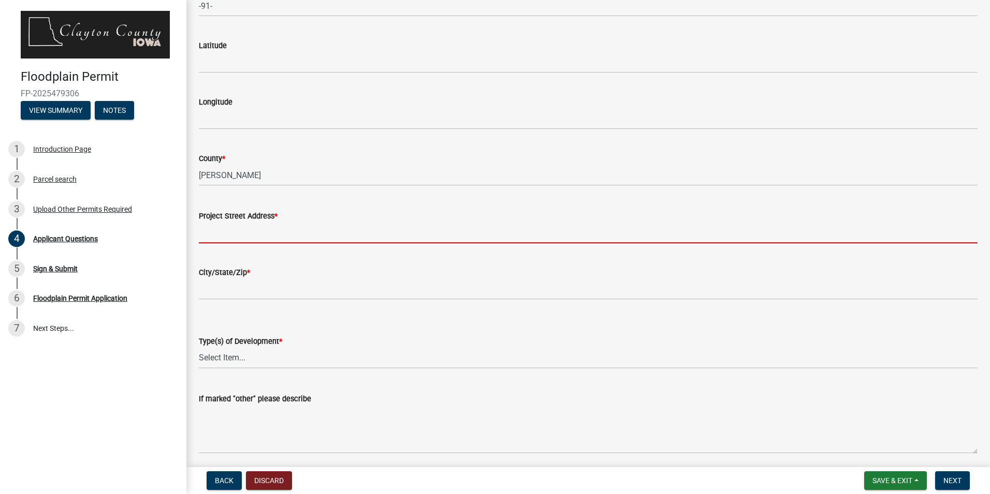
click at [245, 237] on input "Project Street Address *" at bounding box center [588, 232] width 778 height 21
click at [411, 390] on div "If marked "other" please describe" at bounding box center [588, 416] width 778 height 76
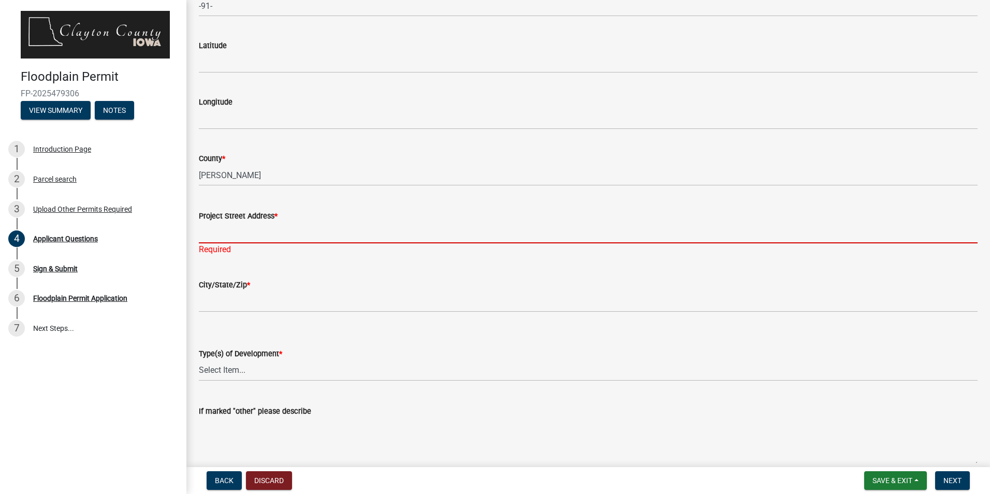
click at [252, 224] on input "Project Street Address *" at bounding box center [588, 232] width 778 height 21
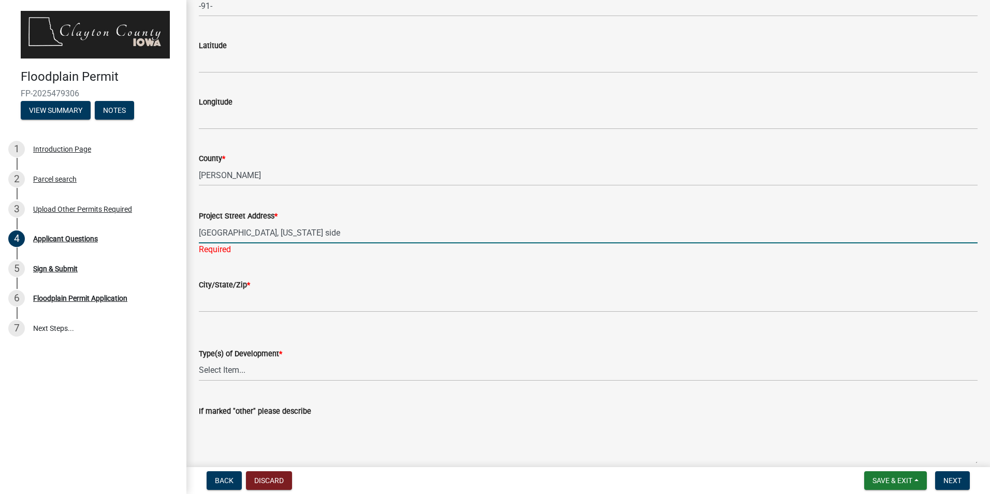
type input "Cassville Ferry dock, Iowa side"
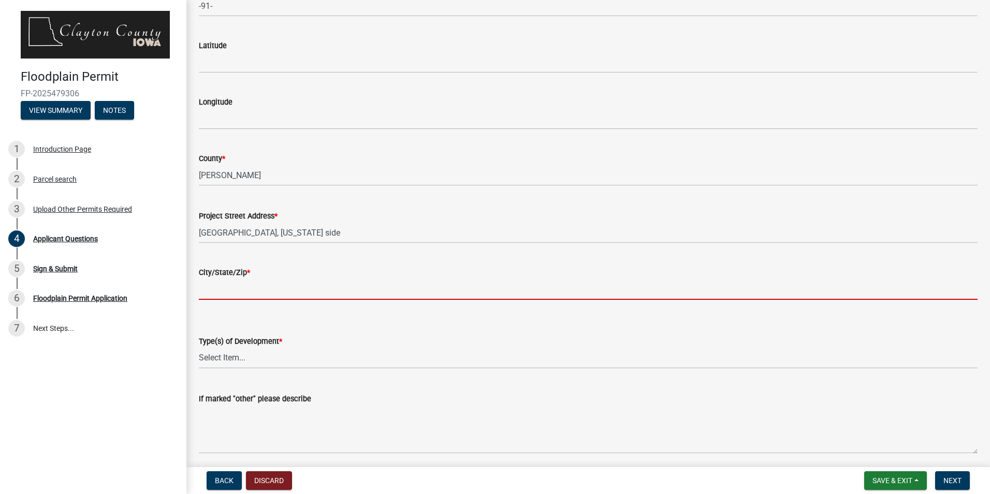
click at [239, 289] on input "City/State/Zip *" at bounding box center [588, 288] width 778 height 21
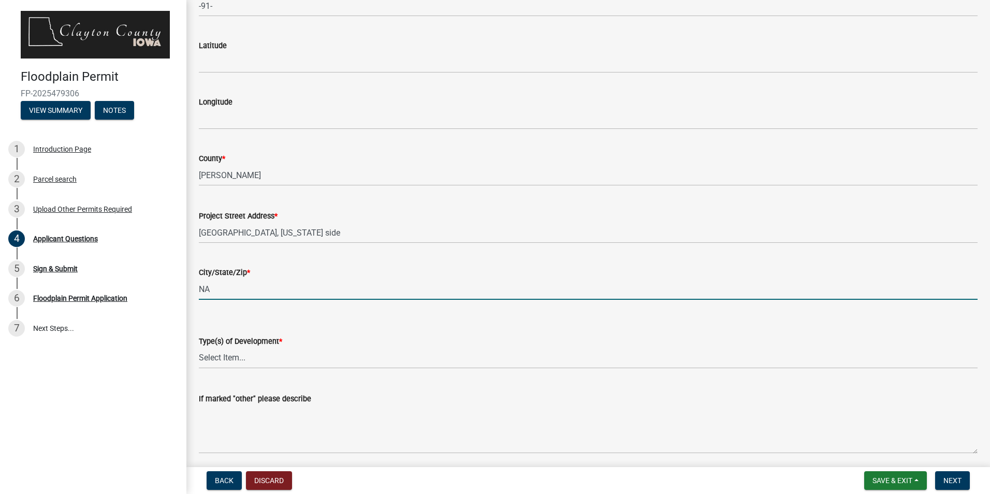
type input "NA"
click at [218, 345] on label "Type(s) of Development *" at bounding box center [240, 341] width 83 height 7
click at [218, 347] on select "Select Item... Filling Excavation Minor Improvement New Construction Grading Ro…" at bounding box center [588, 357] width 778 height 21
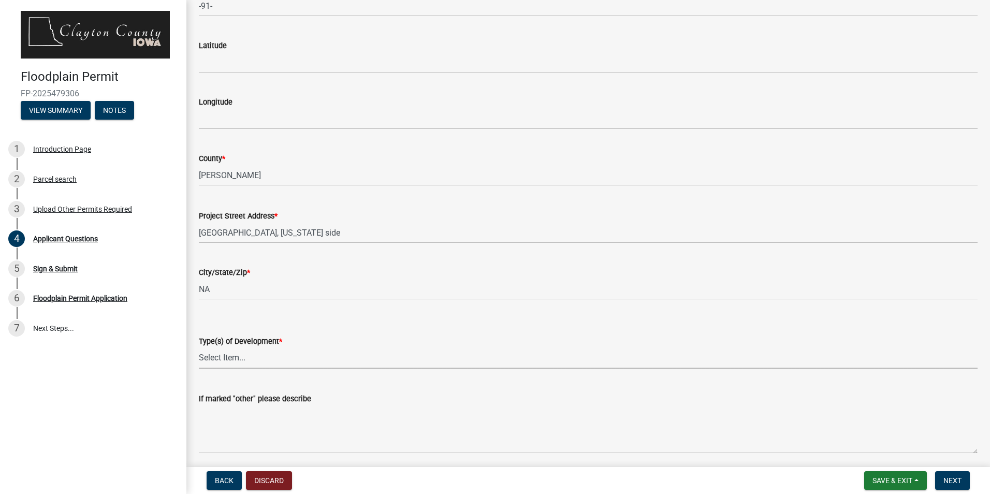
click at [219, 349] on select "Select Item... Filling Excavation Minor Improvement New Construction Grading Ro…" at bounding box center [588, 357] width 778 height 21
click at [199, 347] on select "Select Item... Filling Excavation Minor Improvement New Construction Grading Ro…" at bounding box center [588, 357] width 778 height 21
select select "41eb39d4-3901-478e-ac1f-a344d56a2063"
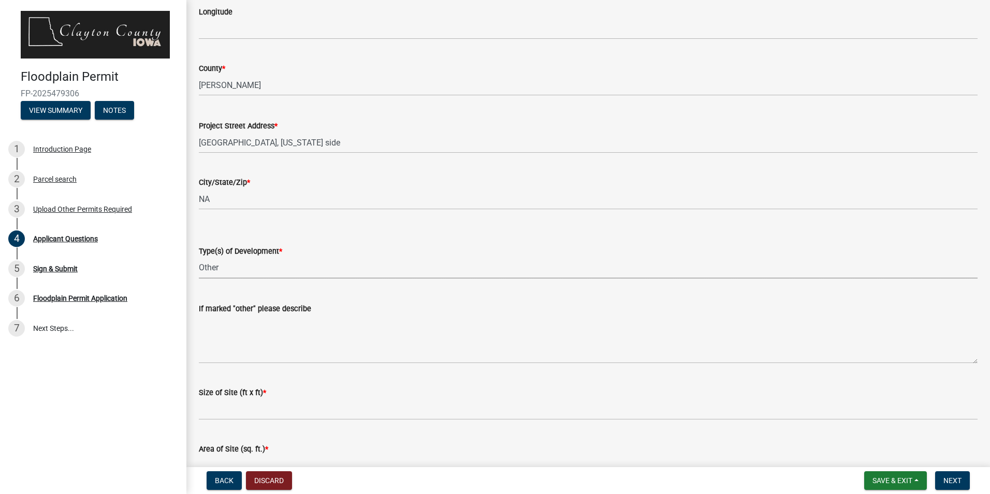
scroll to position [1035, 0]
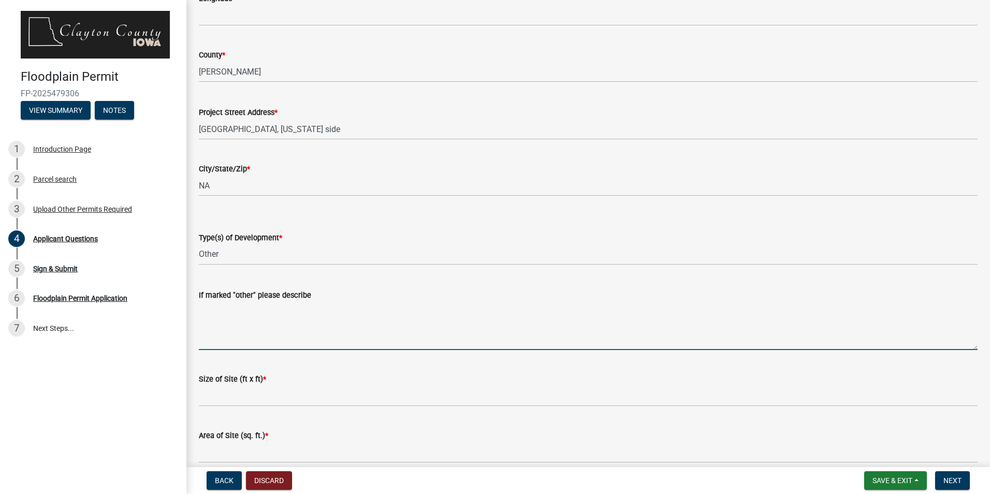
click at [232, 333] on textarea "If marked "other" please describe" at bounding box center [588, 325] width 778 height 49
click at [454, 362] on div "Size of Site (ft x ft) *" at bounding box center [588, 382] width 778 height 48
click at [372, 347] on textarea "Temporary Causeway to load Rip Rap on Corps of Engineers barges" at bounding box center [588, 325] width 778 height 49
click at [447, 308] on textarea "Temporary Causeway to load Rip Rap on Corps of Engineers barges" at bounding box center [588, 325] width 778 height 49
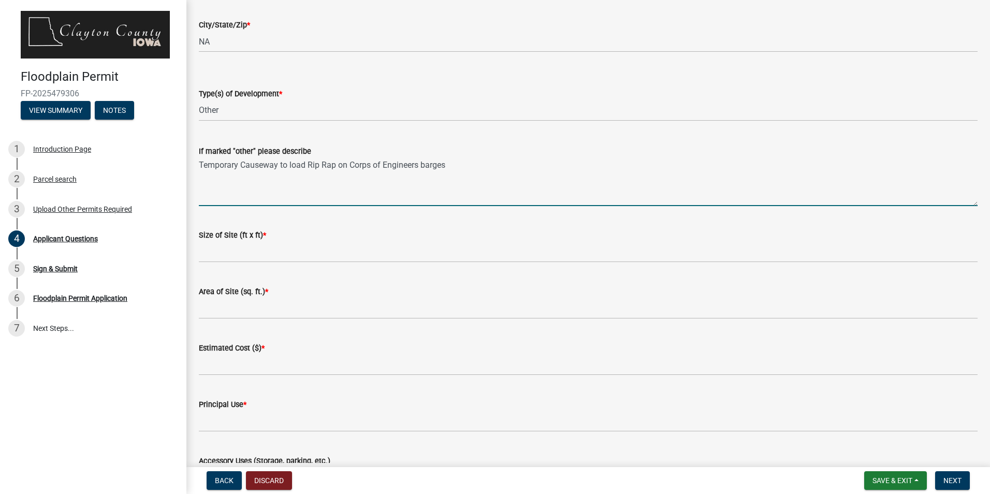
scroll to position [1190, 0]
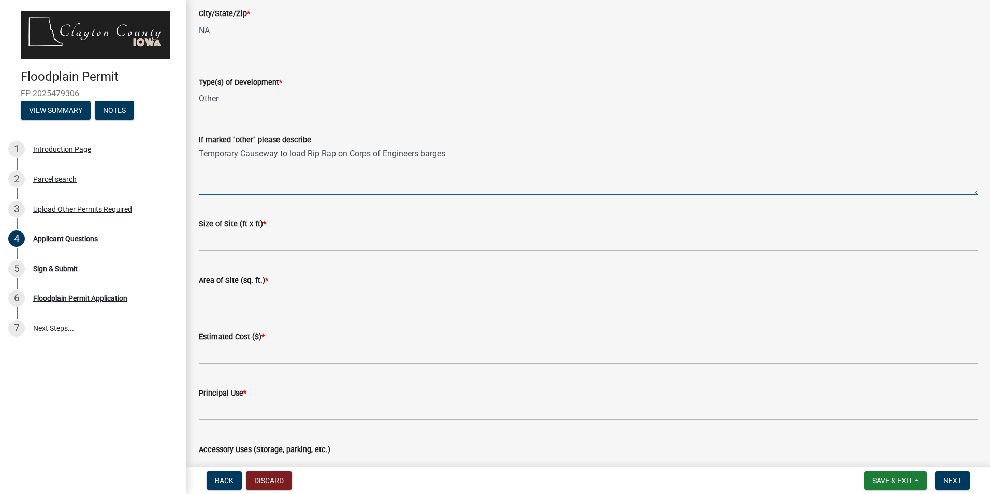
type textarea "Temporary Causeway to load Rip Rap on Corps of Engineers barges"
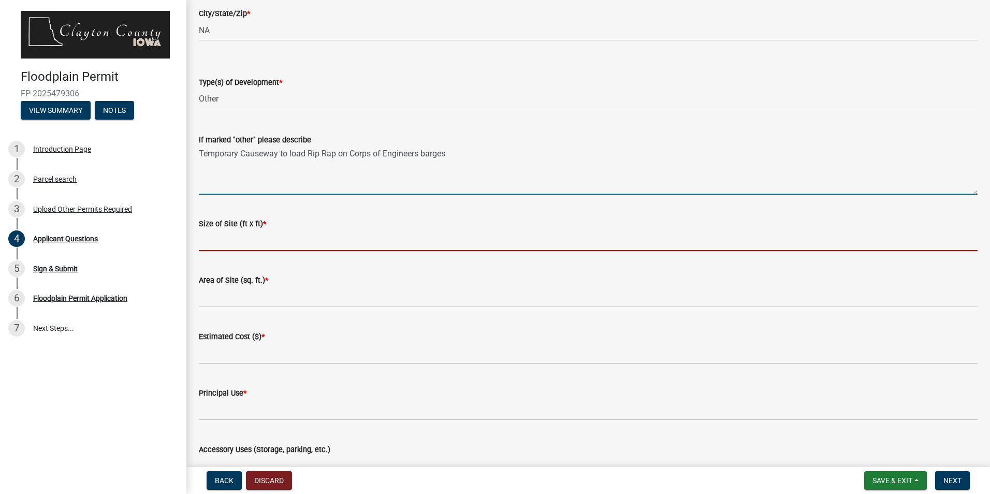
click at [216, 240] on input "Size of Site (ft x ft) *" at bounding box center [588, 240] width 778 height 21
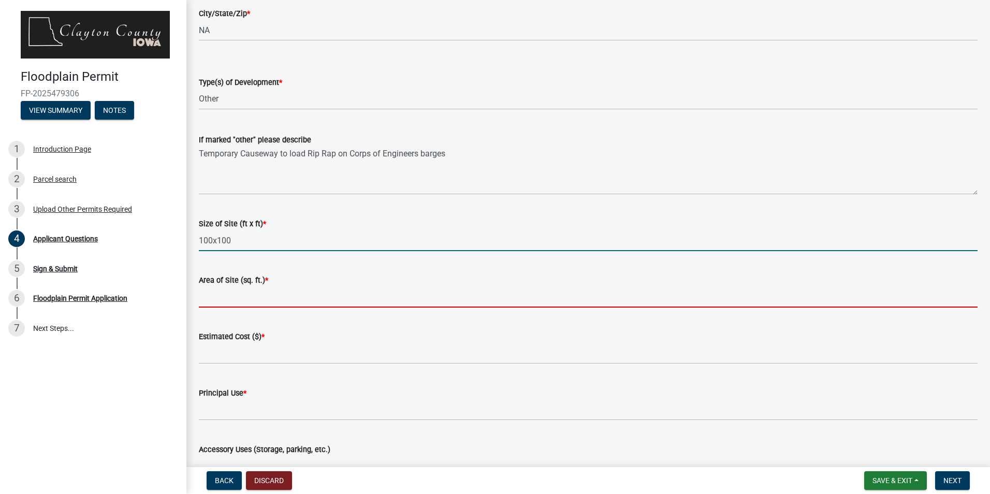
click at [240, 291] on input "Area of Site (sq. ft.) *" at bounding box center [588, 296] width 778 height 21
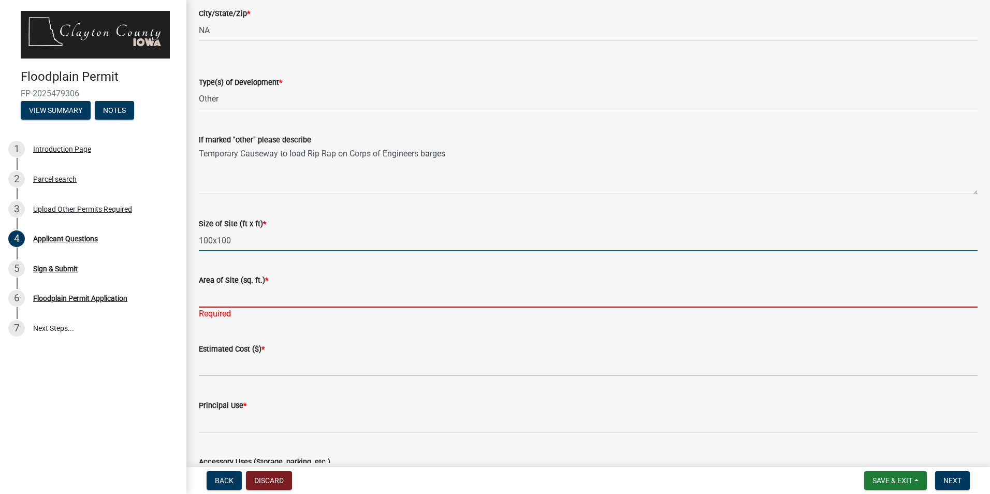
click at [213, 236] on input "100x100" at bounding box center [588, 240] width 778 height 21
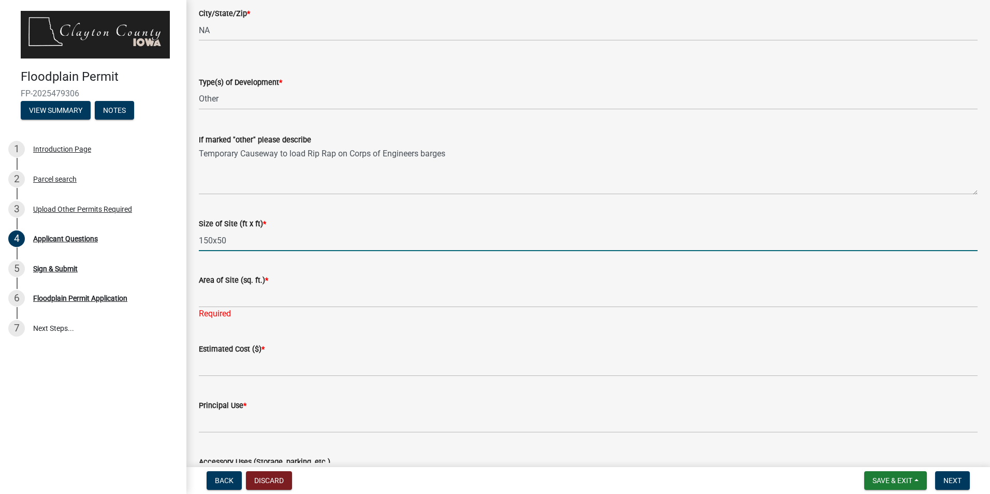
type input "150x50"
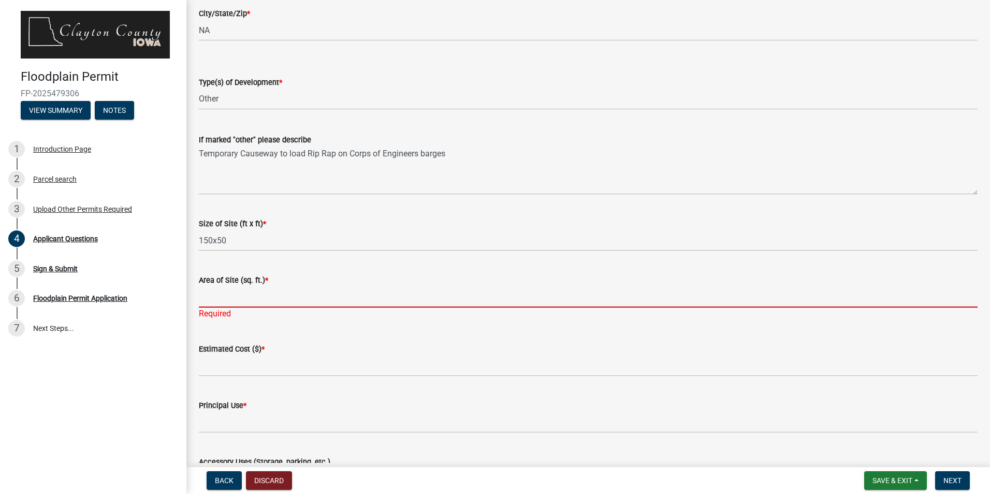
click at [225, 301] on input "Area of Site (sq. ft.) *" at bounding box center [588, 296] width 778 height 21
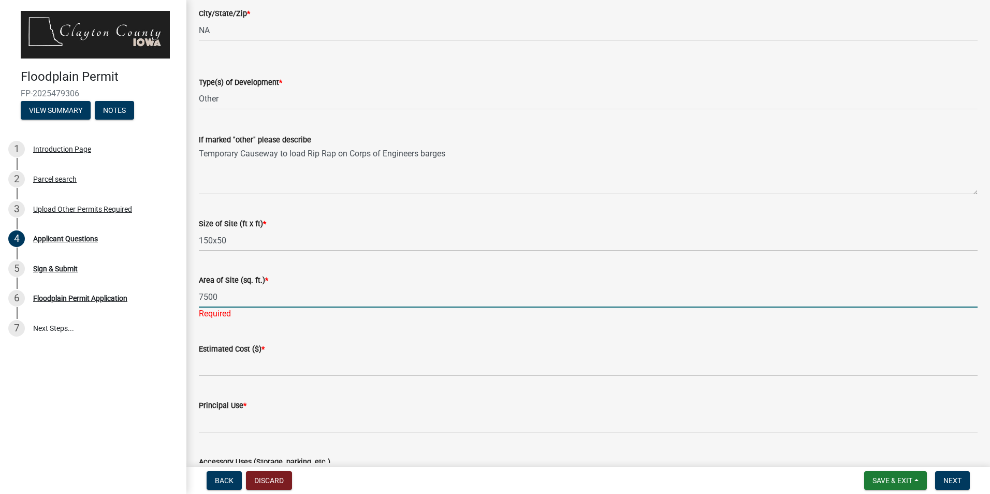
type input "7500"
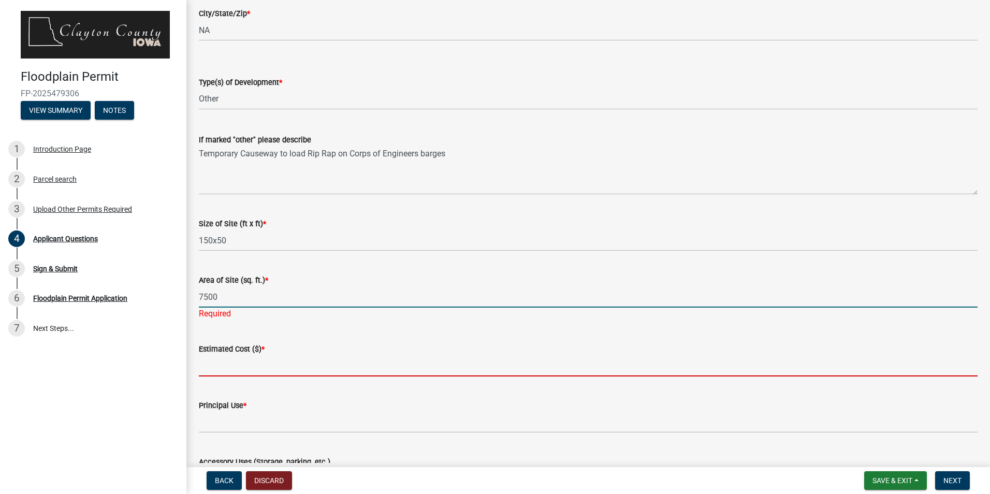
click at [254, 369] on wm-data-entity-input "Estimated Cost ($) *" at bounding box center [588, 356] width 778 height 56
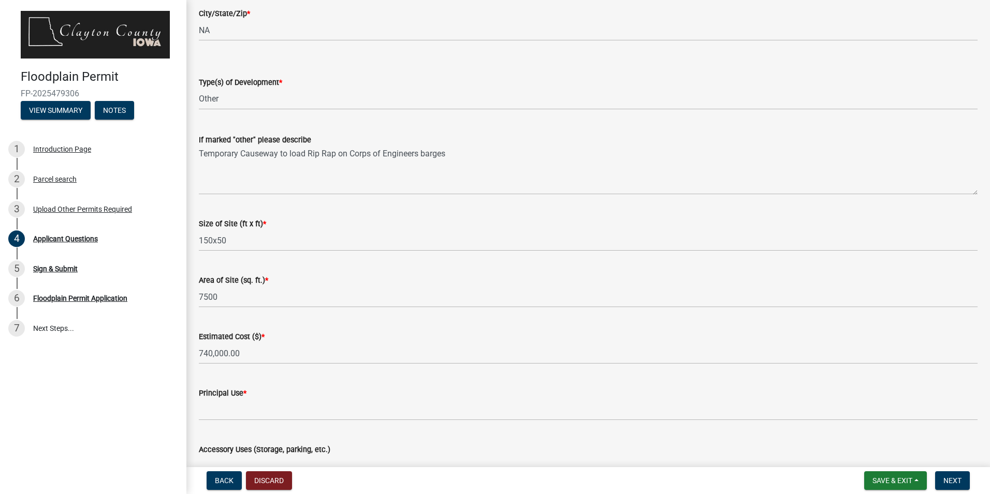
click at [197, 355] on div "Estimated Cost ($) * 740,000.00" at bounding box center [588, 340] width 794 height 48
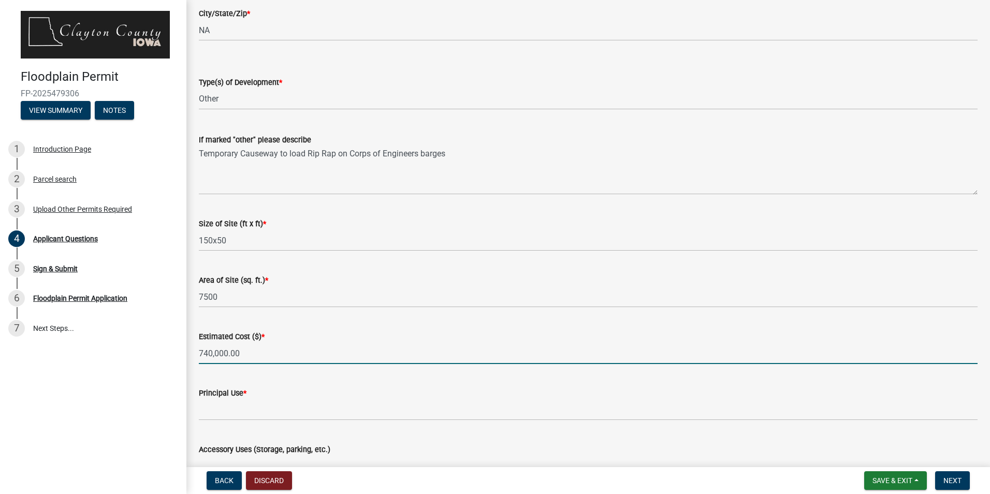
click at [199, 347] on input "740,000.00" at bounding box center [588, 353] width 778 height 21
type input "$740,000.00"
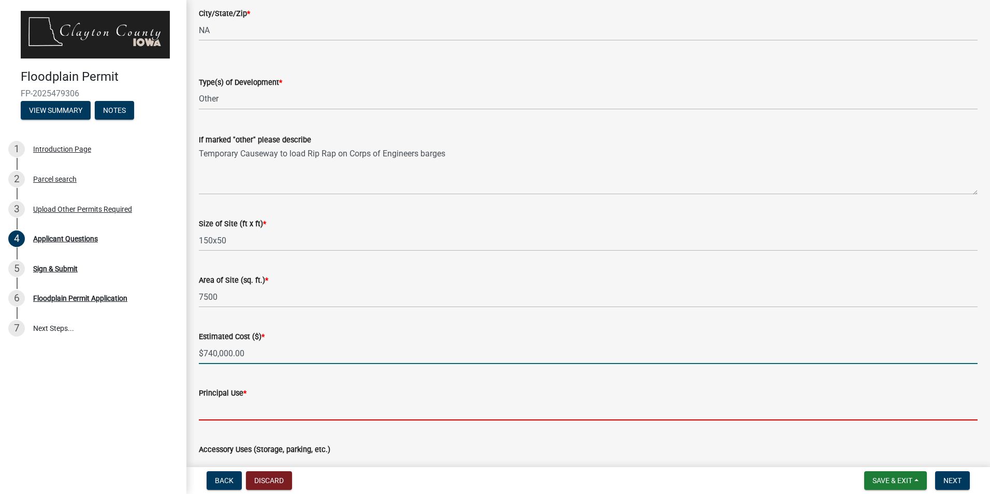
click at [214, 408] on input "Principal Use *" at bounding box center [588, 409] width 778 height 21
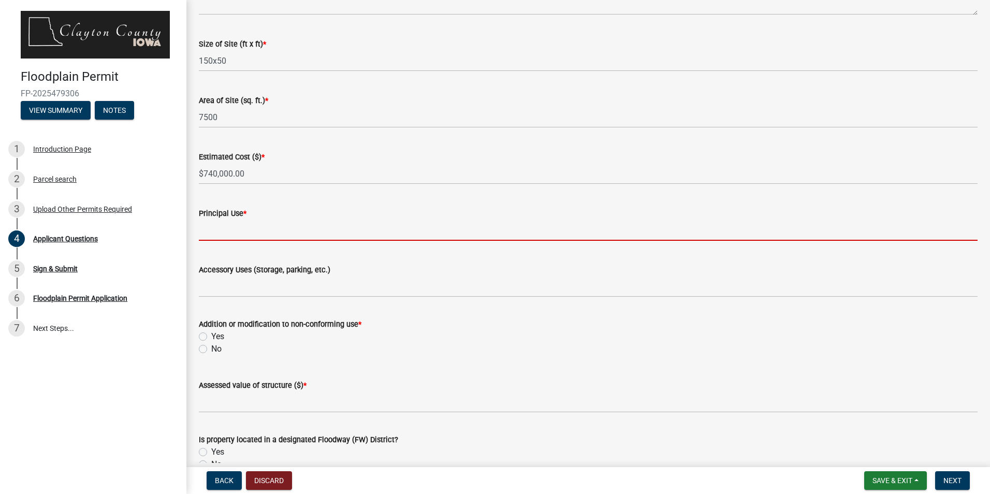
scroll to position [1449, 0]
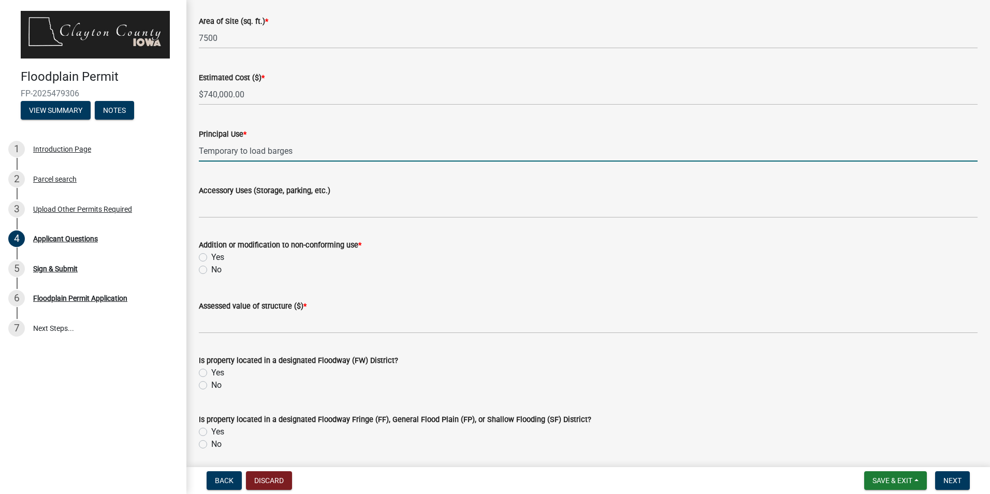
type input "Temporary to load barges"
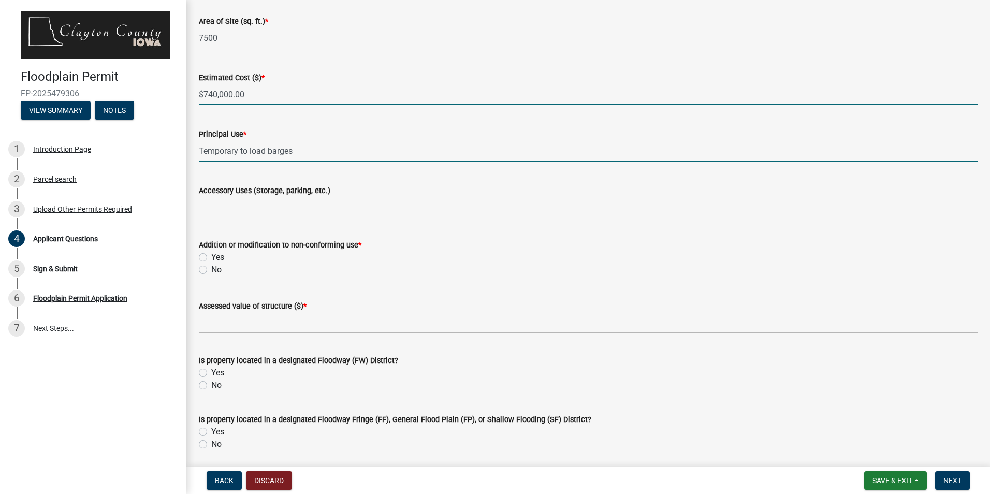
click at [254, 88] on input "$740,000.00" at bounding box center [588, 94] width 778 height 21
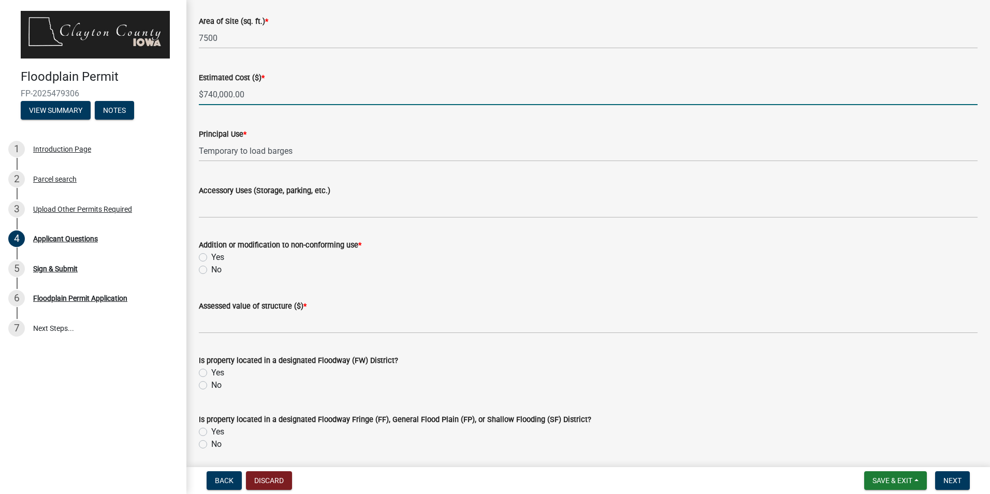
type input "$740,000.00"
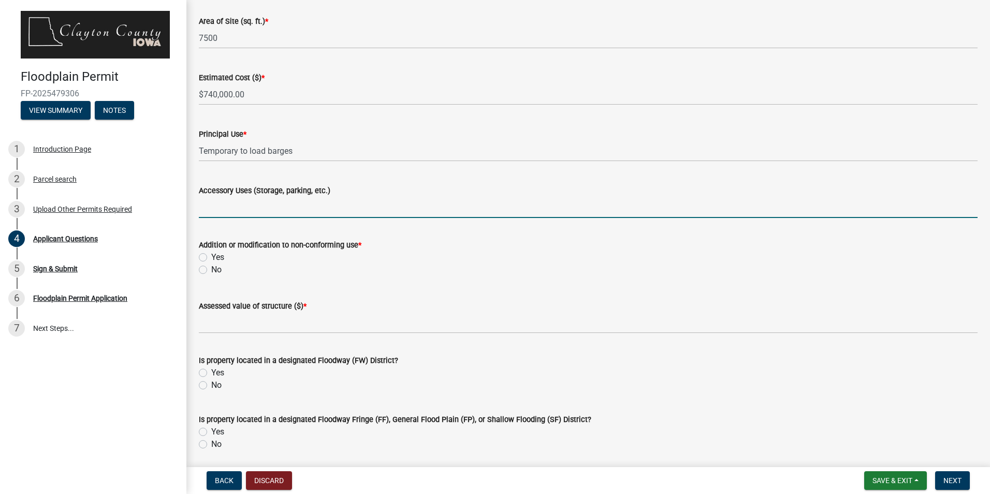
click at [242, 208] on input "Accessory Uses (Storage, parking, etc.)" at bounding box center [588, 207] width 778 height 21
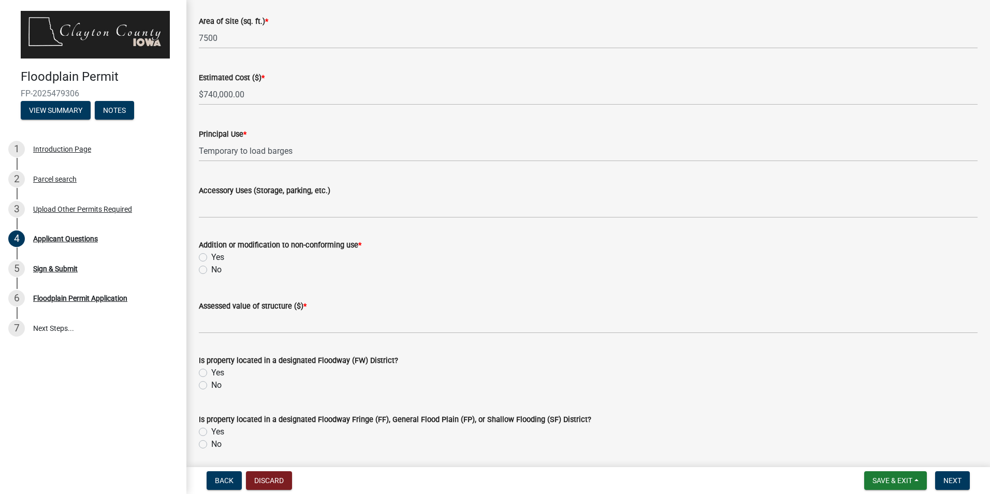
click at [211, 270] on label "No" at bounding box center [216, 269] width 10 height 12
click at [211, 270] on input "No" at bounding box center [214, 266] width 7 height 7
radio input "true"
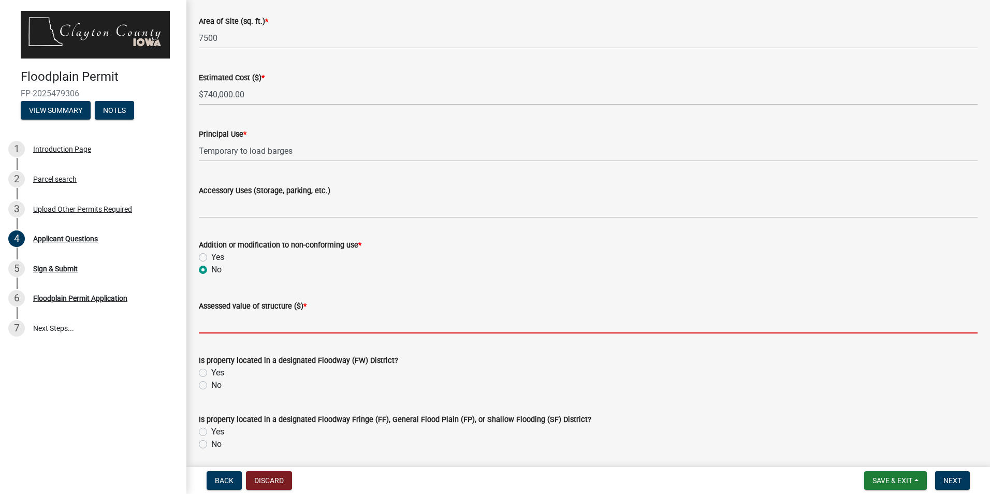
click at [209, 324] on input "Assessed value of structure ($) *" at bounding box center [588, 322] width 778 height 21
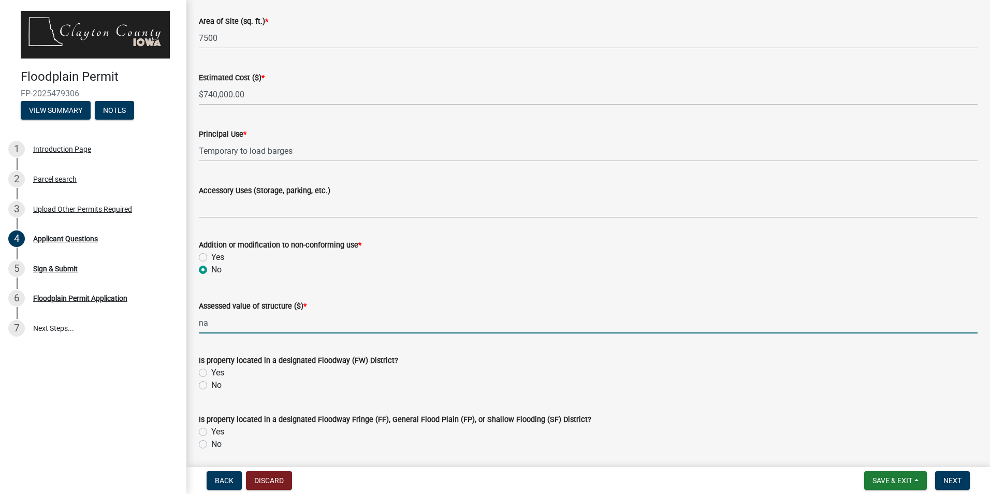
type input "n"
type input "n/a"
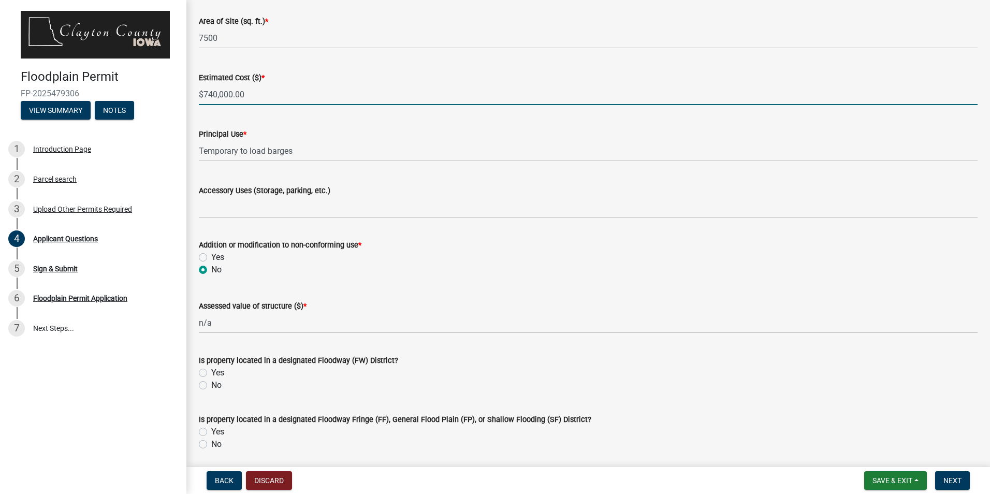
drag, startPoint x: 249, startPoint y: 95, endPoint x: 188, endPoint y: 97, distance: 61.1
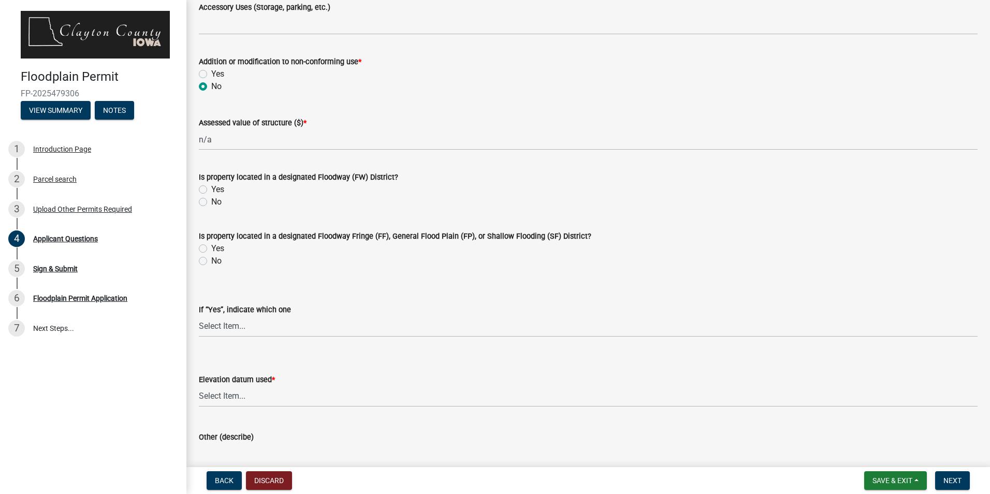
scroll to position [1656, 0]
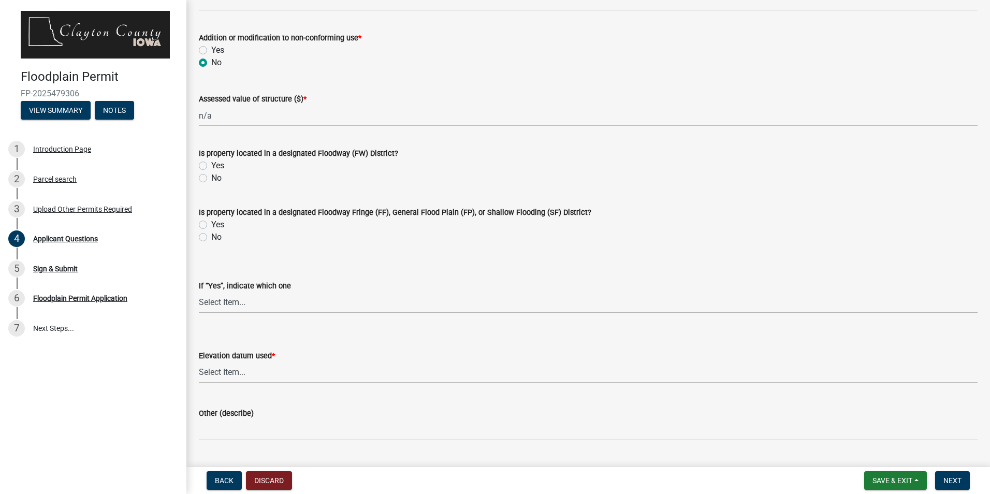
type input "n/a"
click at [240, 370] on select "Select Item... NAVD88 NGVD29 Other" at bounding box center [588, 372] width 778 height 21
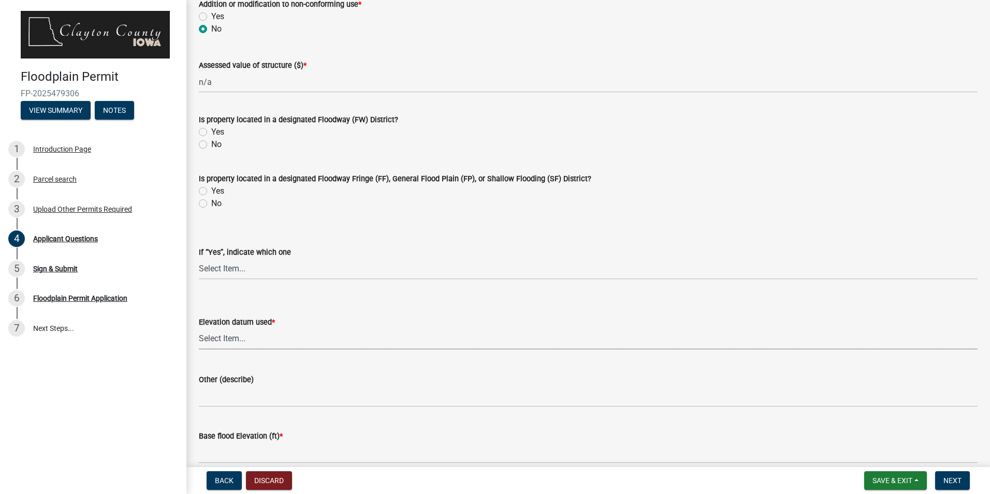
scroll to position [1708, 0]
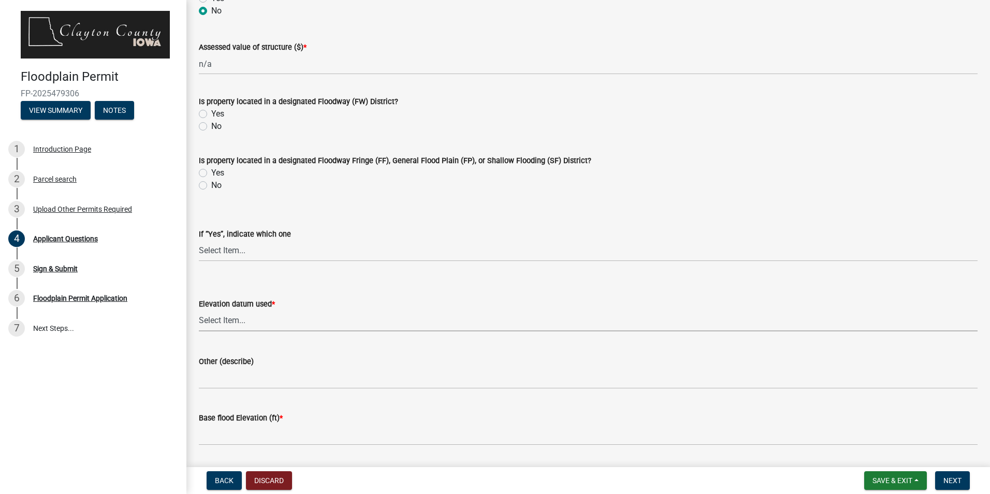
click at [232, 317] on select "Select Item... NAVD88 NGVD29 Other" at bounding box center [588, 320] width 778 height 21
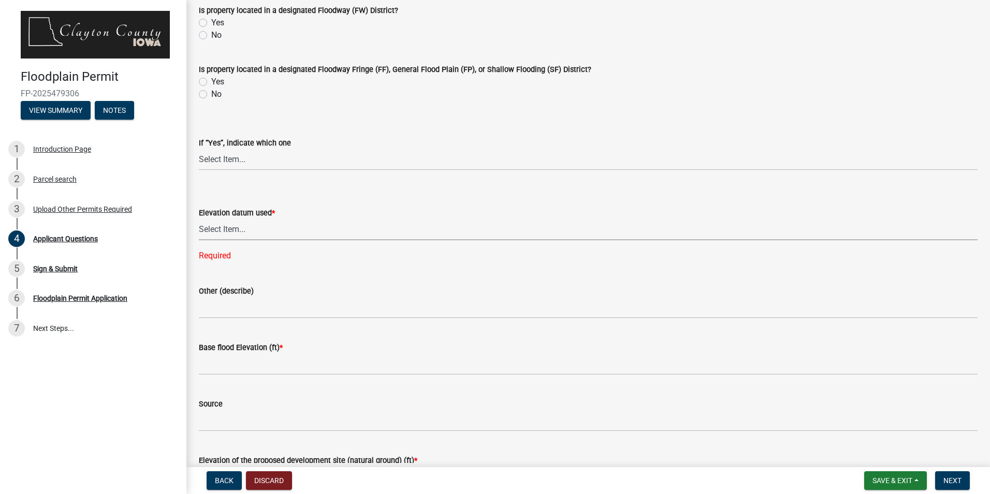
scroll to position [1811, 0]
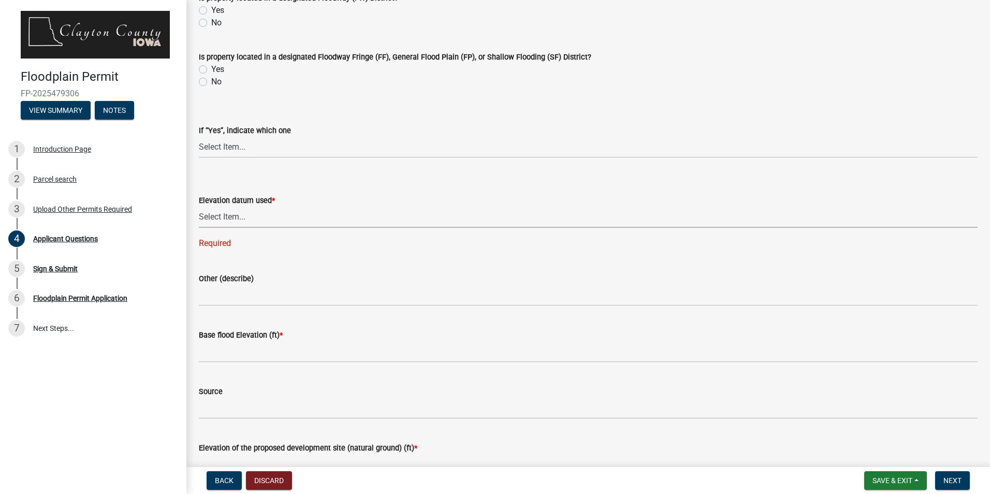
click at [234, 216] on select "Select Item... NAVD88 NGVD29 Other" at bounding box center [588, 216] width 778 height 21
click at [329, 182] on form "Elevation datum used * Select Item... NAVD88 NGVD29 Other" at bounding box center [588, 205] width 778 height 46
click at [227, 217] on select "Select Item... NAVD88 NGVD29 Other" at bounding box center [588, 216] width 778 height 21
click at [199, 206] on select "Select Item... NAVD88 NGVD29 Other" at bounding box center [588, 216] width 778 height 21
select select "672dd58b-475d-4002-84e7-c0f30fa89361"
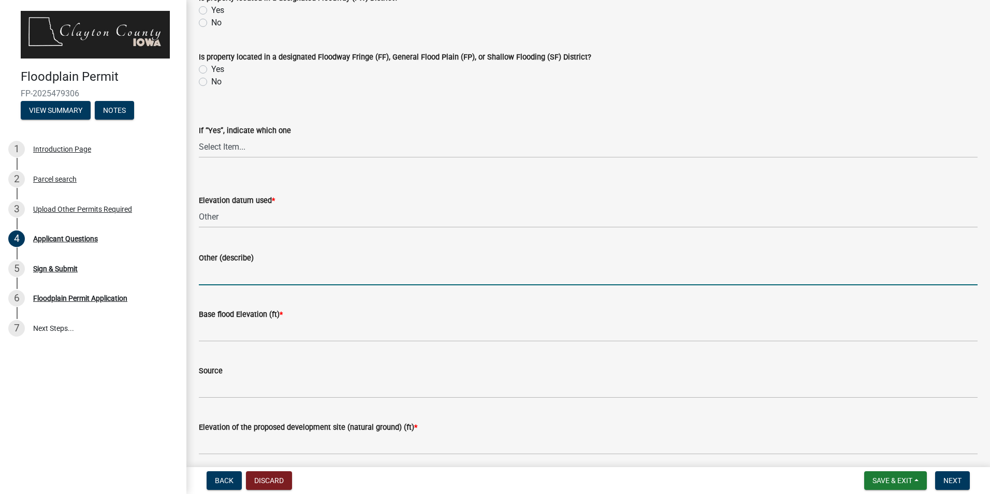
click at [227, 272] on input "Other (describe)" at bounding box center [588, 274] width 778 height 21
type input "Unknown"
click at [214, 317] on label "Base flood Elevation (ft) *" at bounding box center [241, 314] width 84 height 7
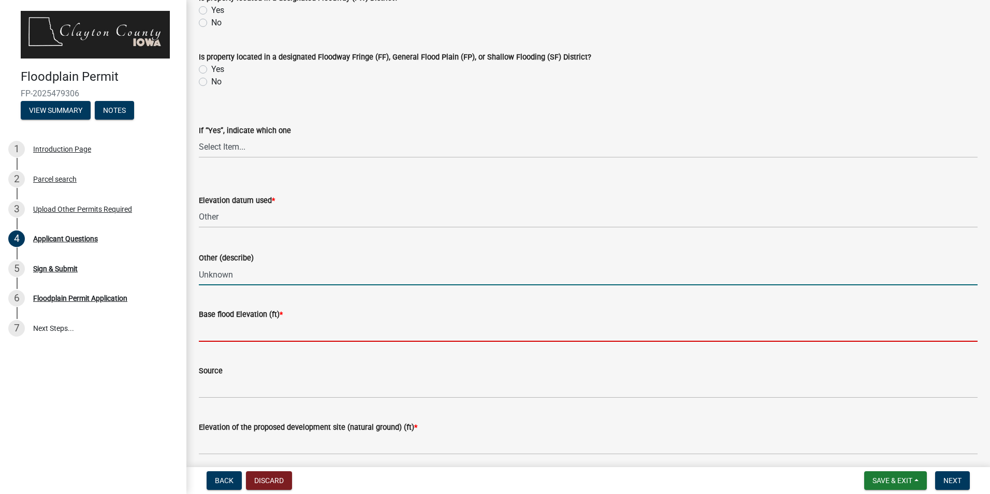
click at [214, 320] on input "Base flood Elevation (ft) *" at bounding box center [588, 330] width 778 height 21
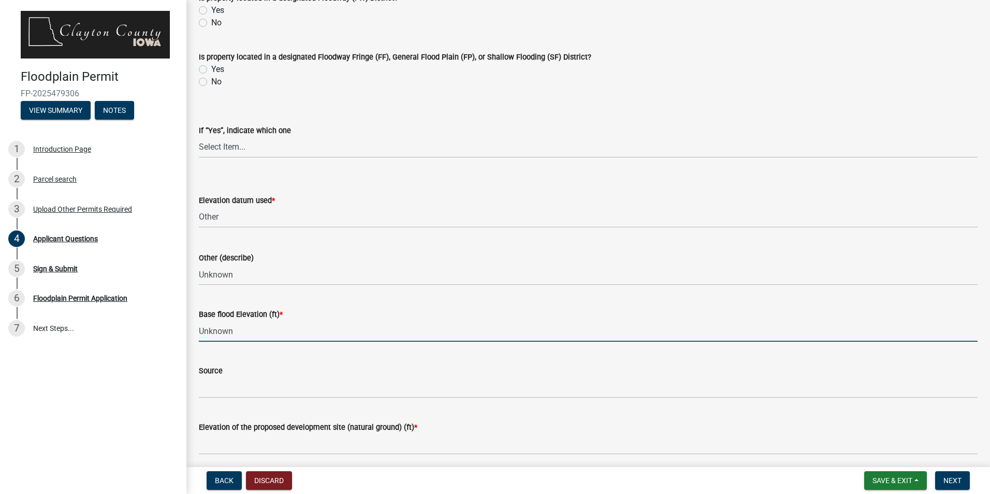
type input "Unknown"
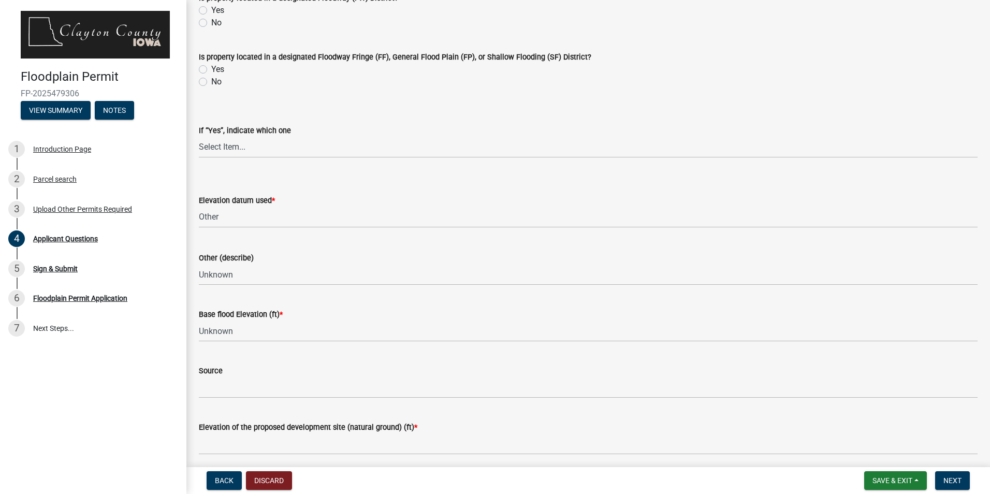
click at [292, 373] on div "Source" at bounding box center [588, 370] width 778 height 12
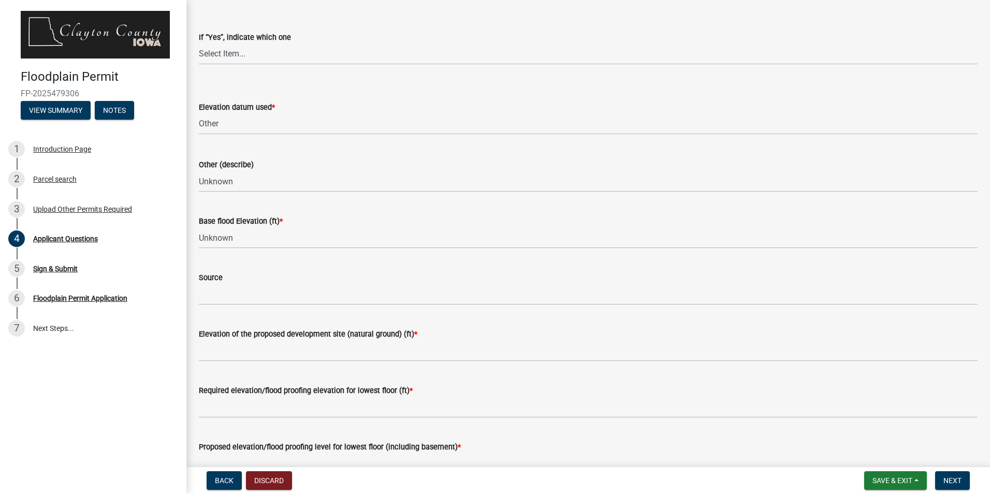
scroll to position [1915, 0]
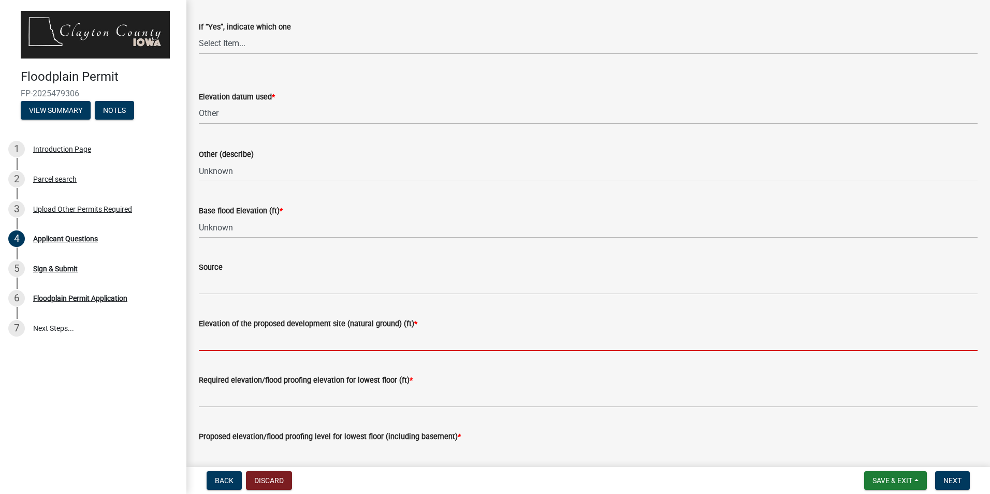
click at [212, 343] on input "Elevation of the proposed development site (natural ground) (ft) *" at bounding box center [588, 340] width 778 height 21
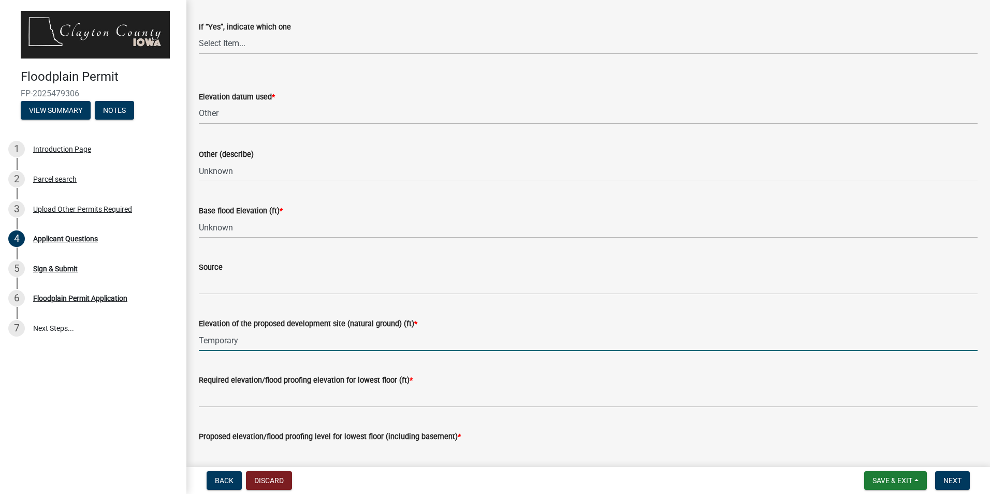
type input "Temporary"
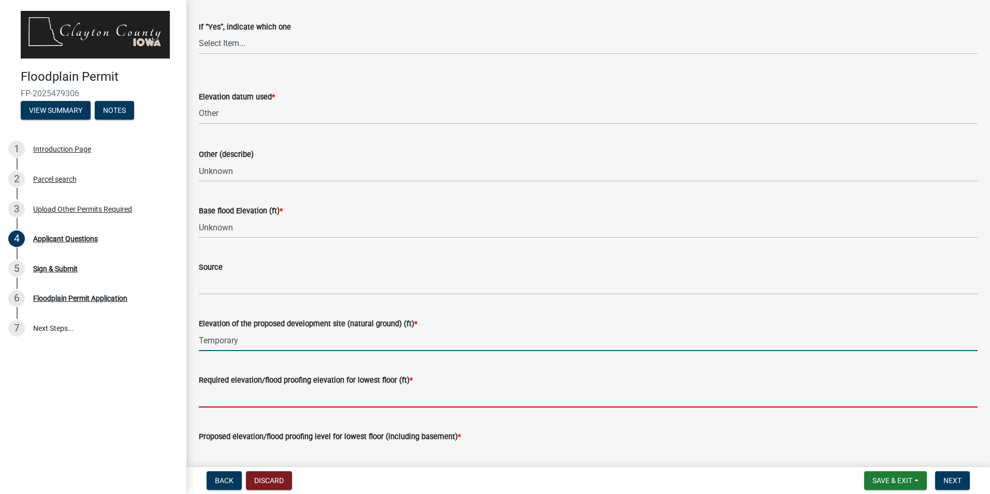
click at [261, 397] on input "Required elevation/flood proofing elevation for lowest floor (ft) *" at bounding box center [588, 396] width 778 height 21
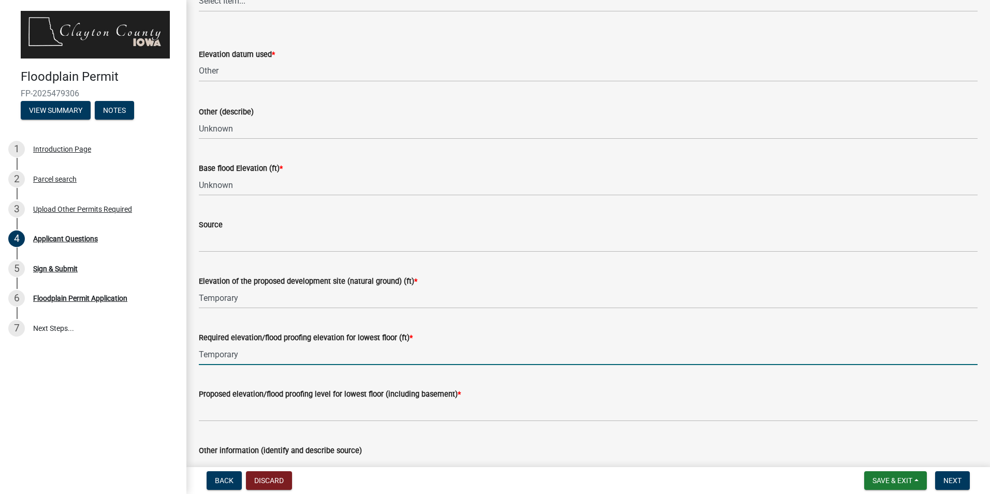
scroll to position [2018, 0]
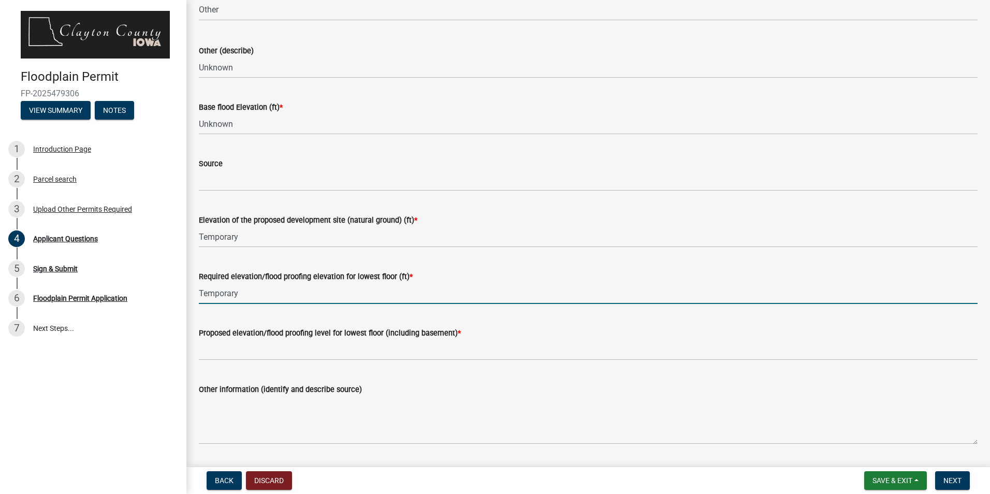
type input "Temporary"
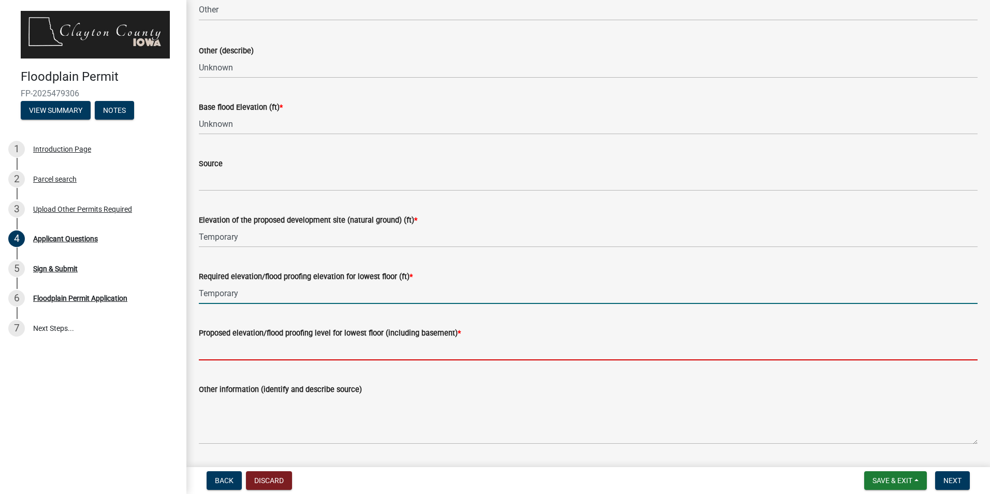
click at [245, 345] on input "Proposed elevation/flood proofing level for lowest floor (including basement) *" at bounding box center [588, 349] width 778 height 21
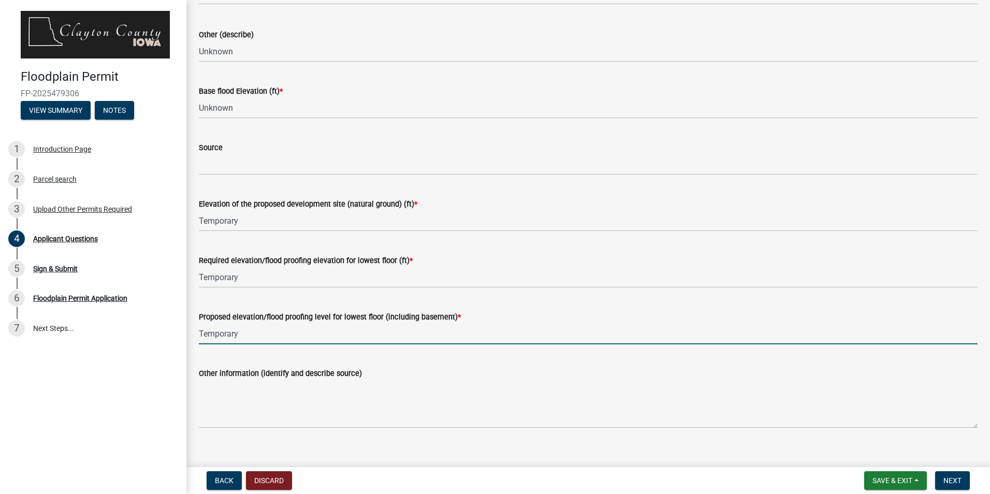
scroll to position [2048, 0]
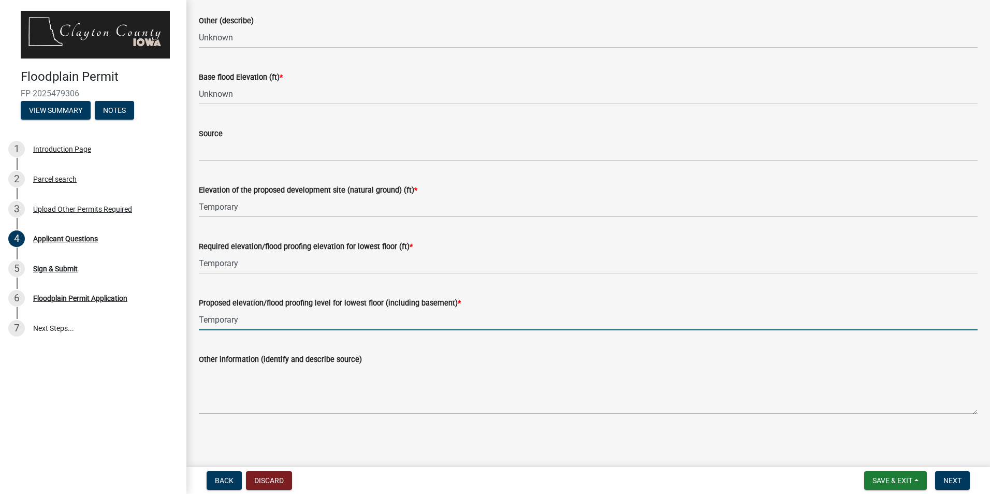
type input "Temporary"
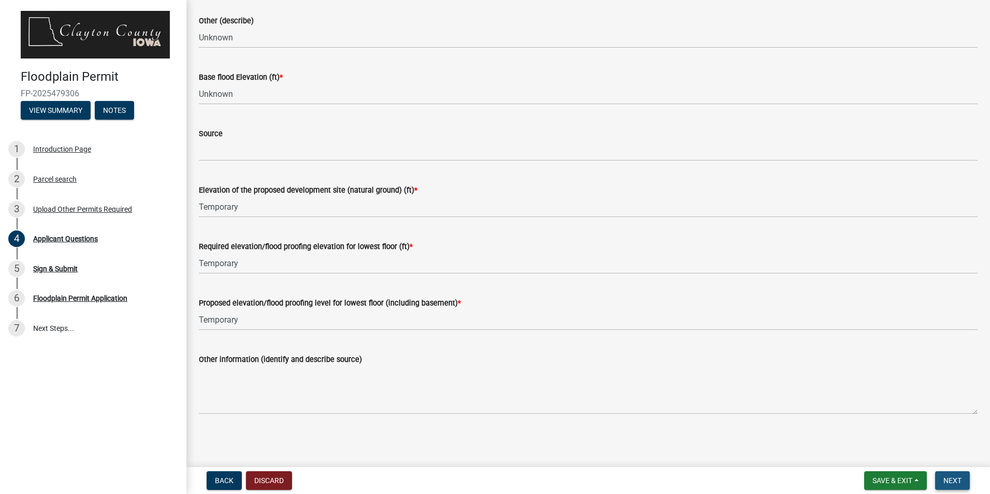
click at [952, 483] on span "Next" at bounding box center [952, 480] width 18 height 8
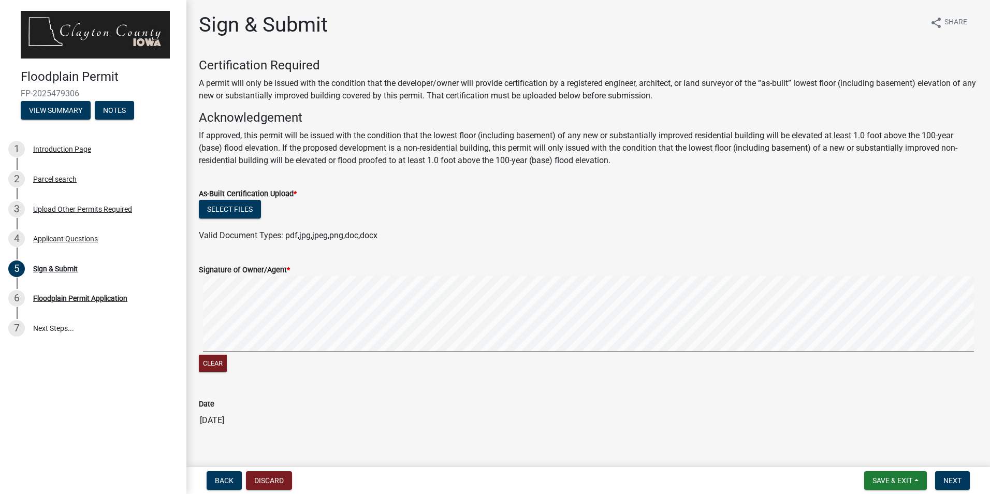
scroll to position [17, 0]
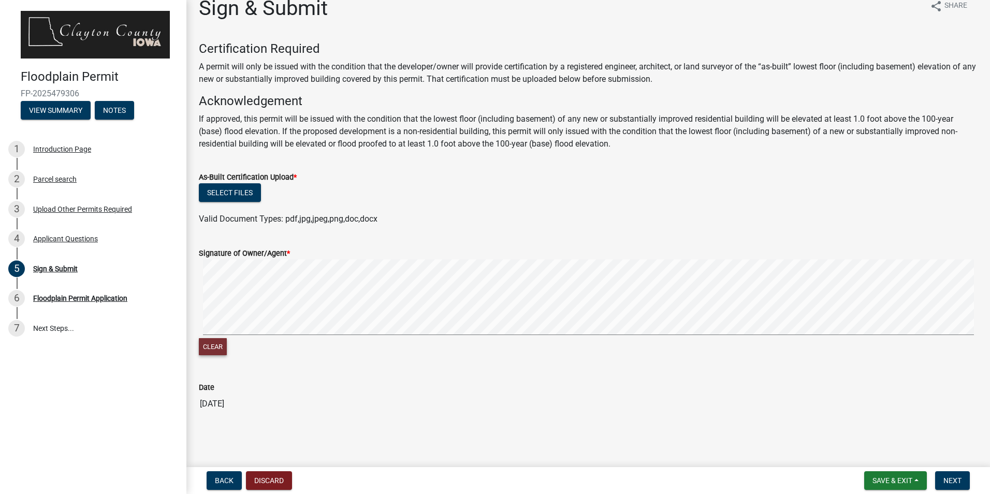
click at [220, 340] on button "Clear" at bounding box center [213, 346] width 28 height 17
click at [960, 483] on span "Next" at bounding box center [952, 480] width 18 height 8
click at [234, 190] on button "Select files" at bounding box center [230, 192] width 62 height 19
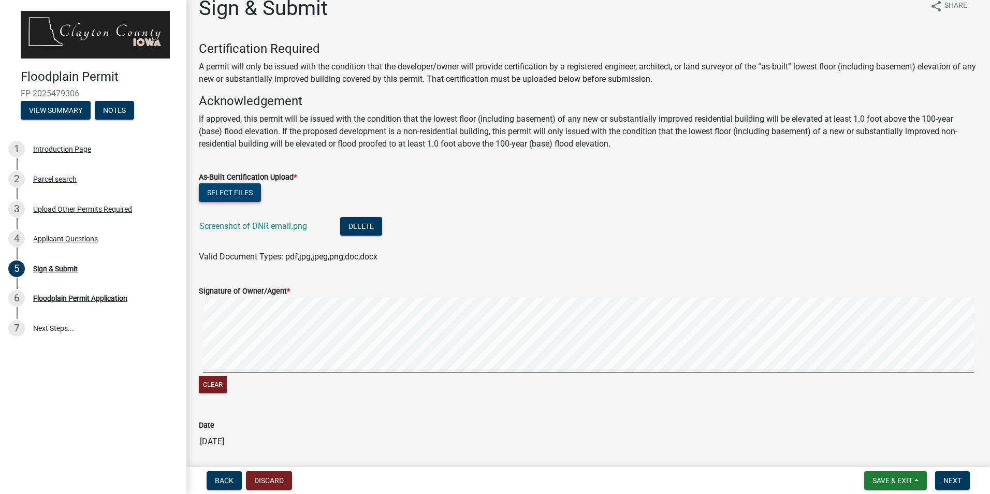
scroll to position [54, 0]
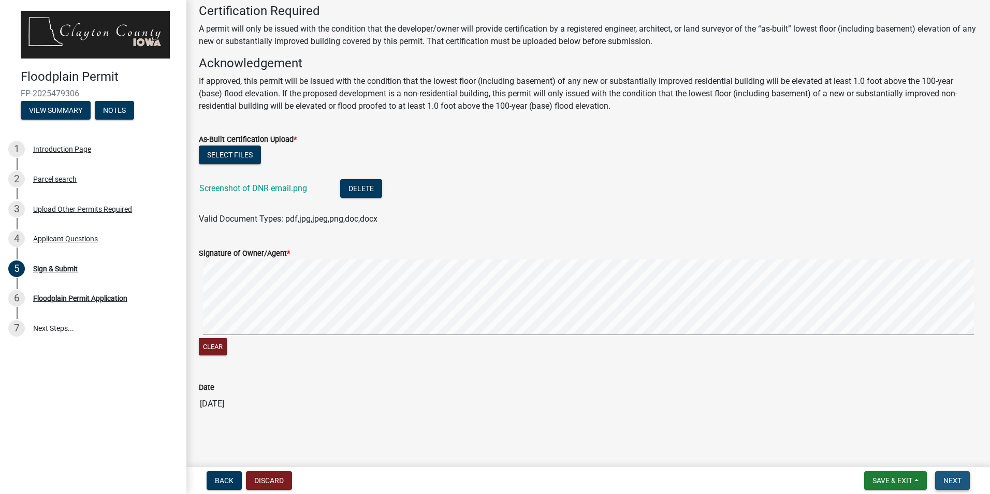
click at [958, 479] on span "Next" at bounding box center [952, 480] width 18 height 8
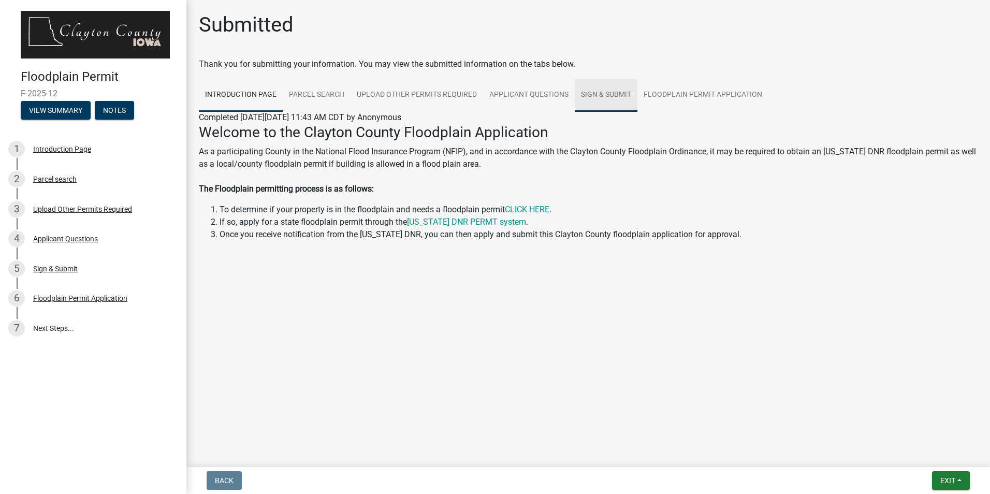
click at [600, 91] on link "Sign & Submit" at bounding box center [605, 95] width 63 height 33
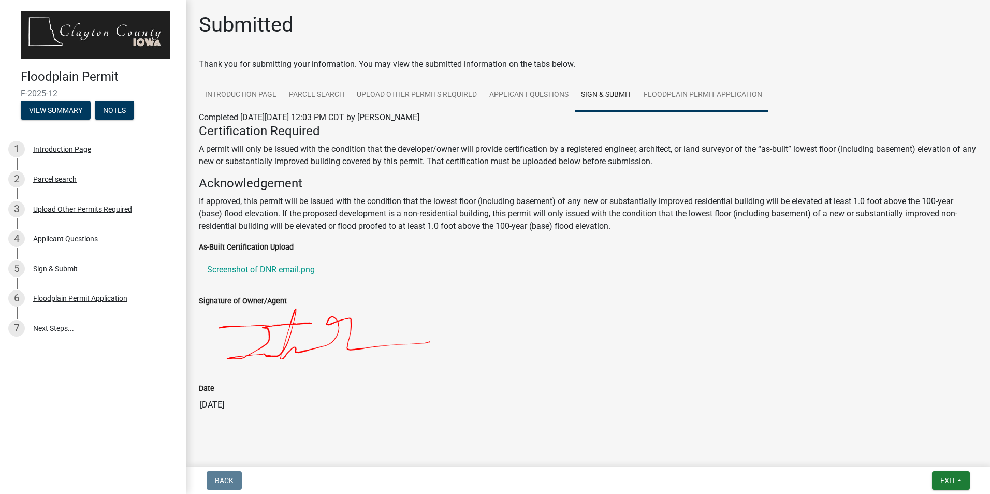
click at [665, 90] on link "Floodplain Permit Application" at bounding box center [702, 95] width 131 height 33
